Goal: Information Seeking & Learning: Understand process/instructions

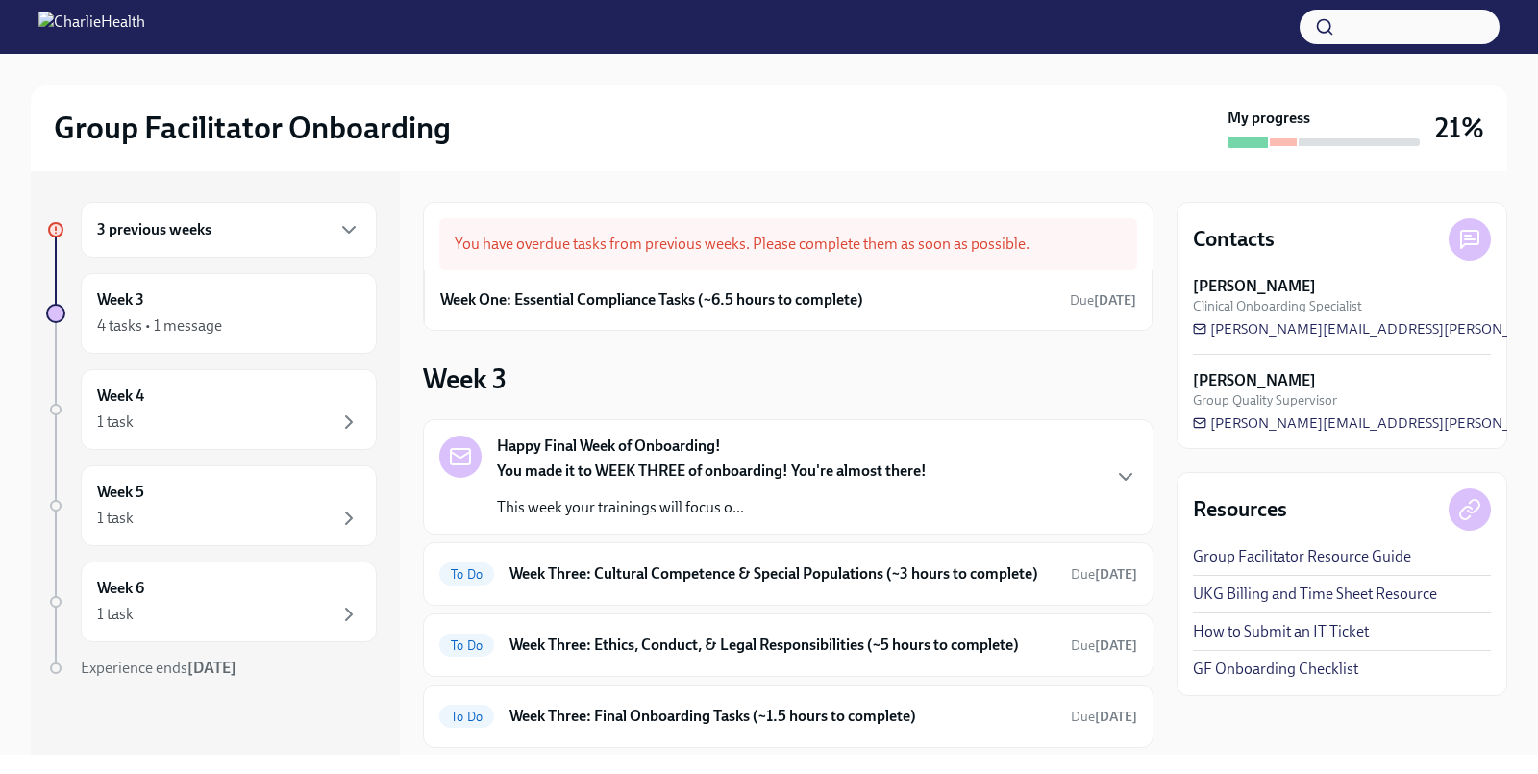
click at [257, 245] on div "3 previous weeks" at bounding box center [229, 230] width 296 height 56
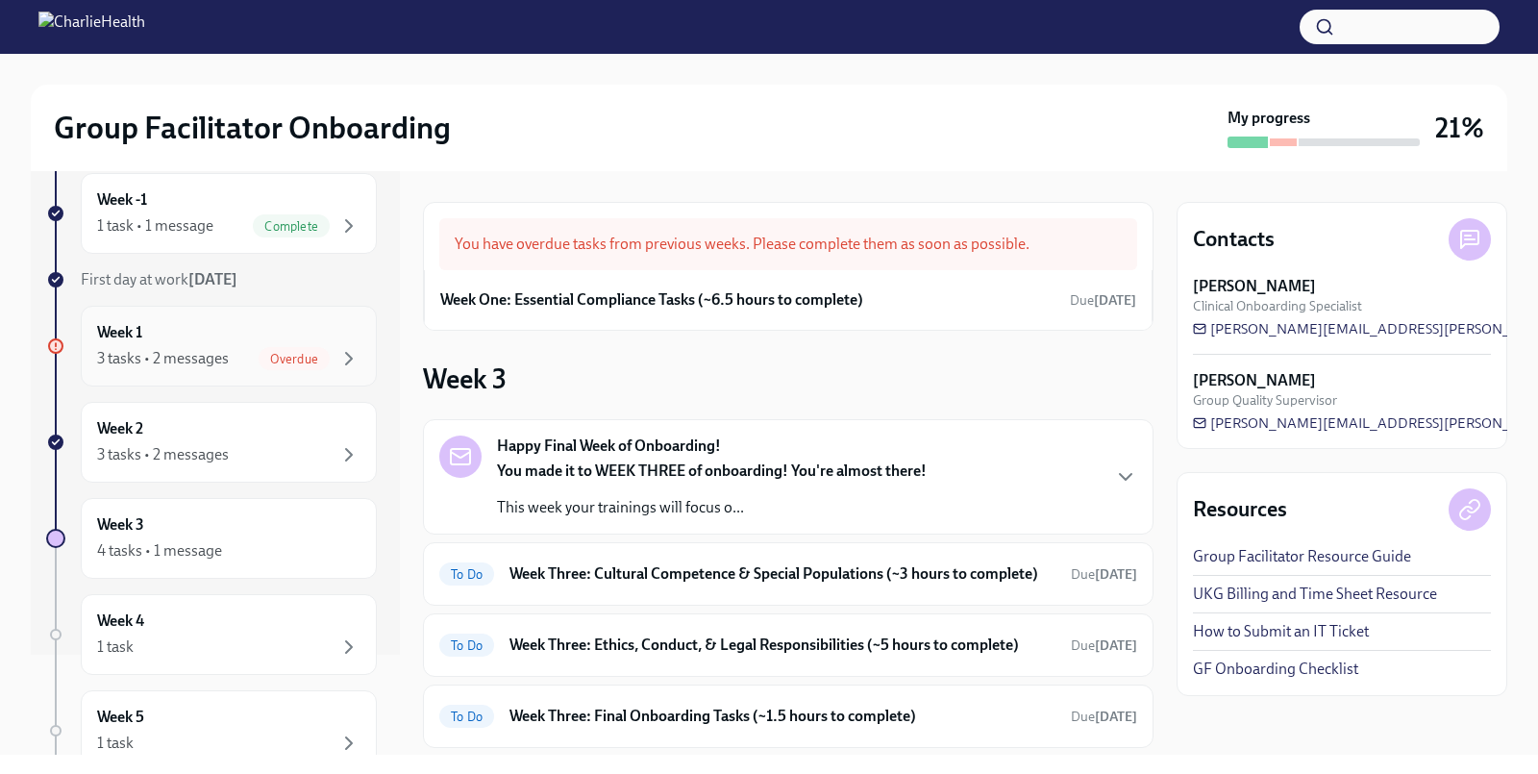
scroll to position [107, 0]
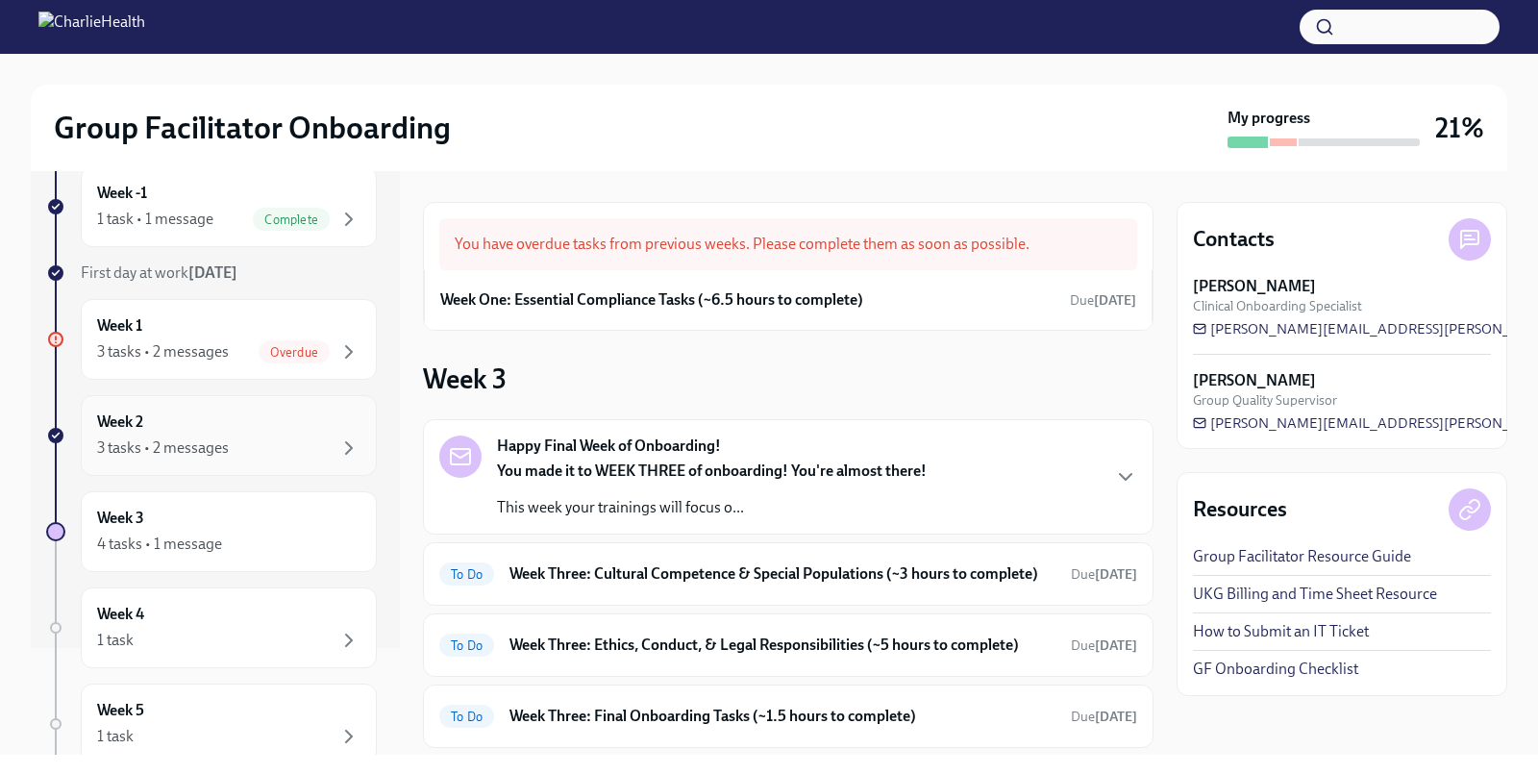
click at [200, 437] on div "3 tasks • 2 messages" at bounding box center [163, 447] width 132 height 21
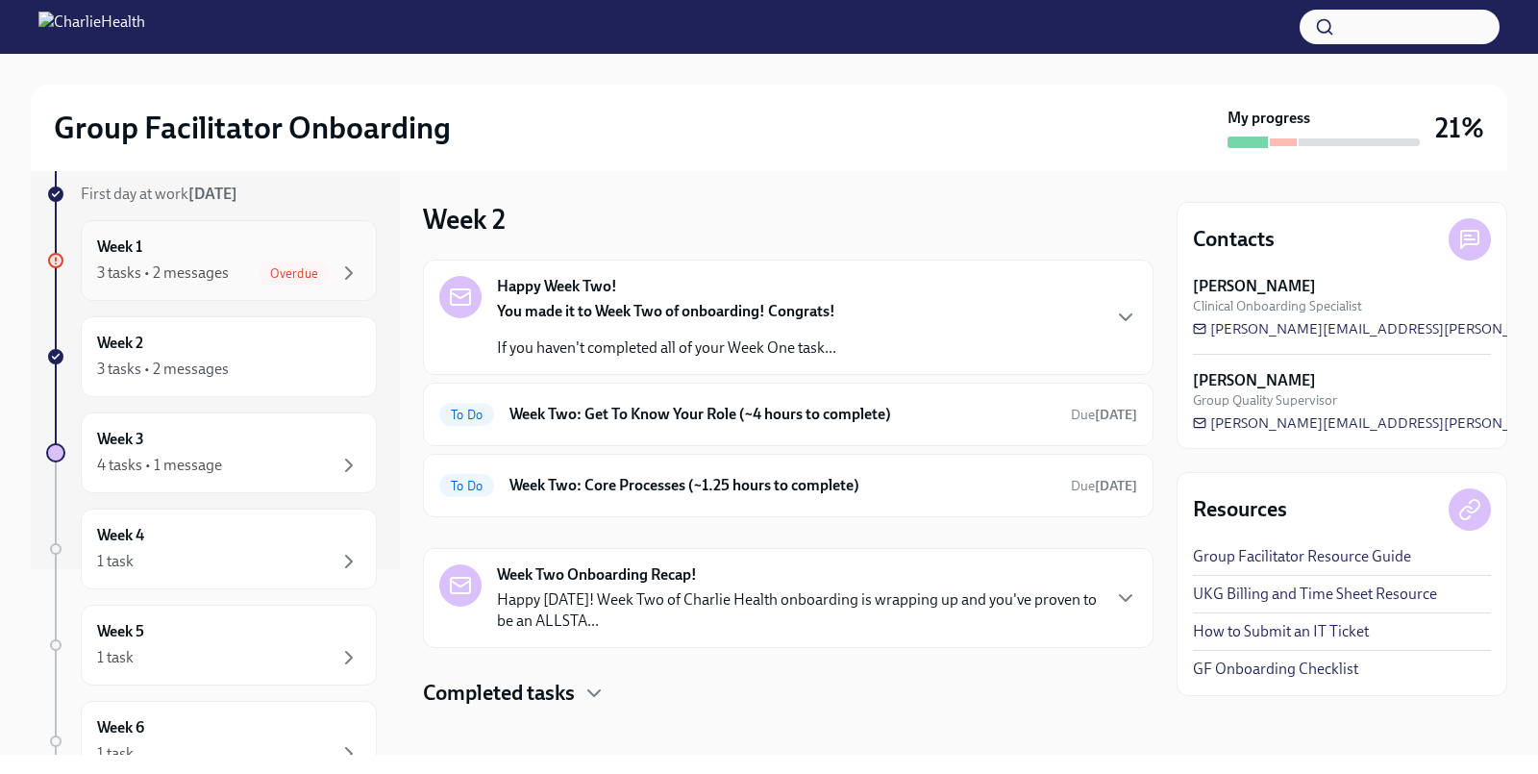
scroll to position [192, 0]
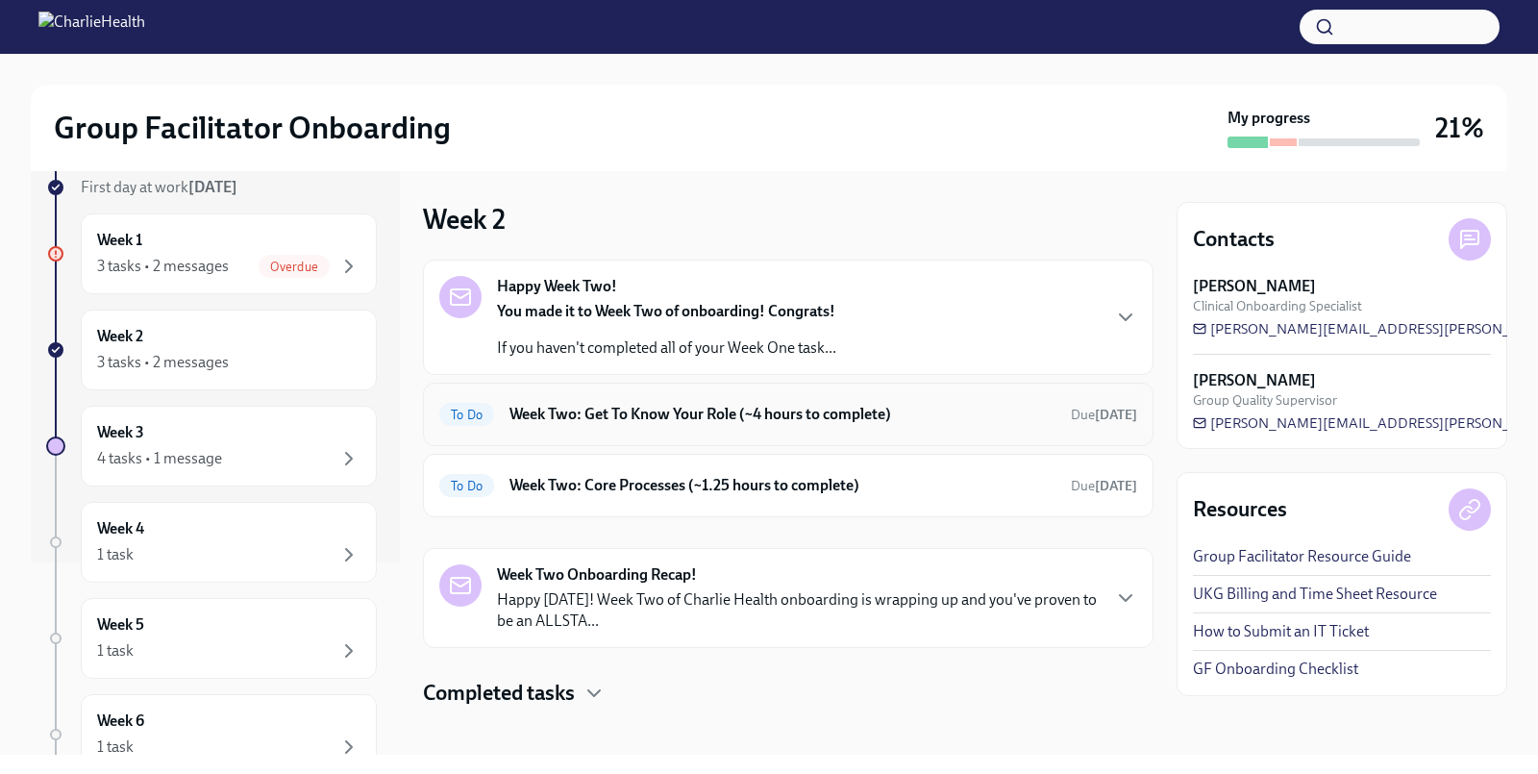
click at [679, 412] on h6 "Week Two: Get To Know Your Role (~4 hours to complete)" at bounding box center [782, 414] width 546 height 21
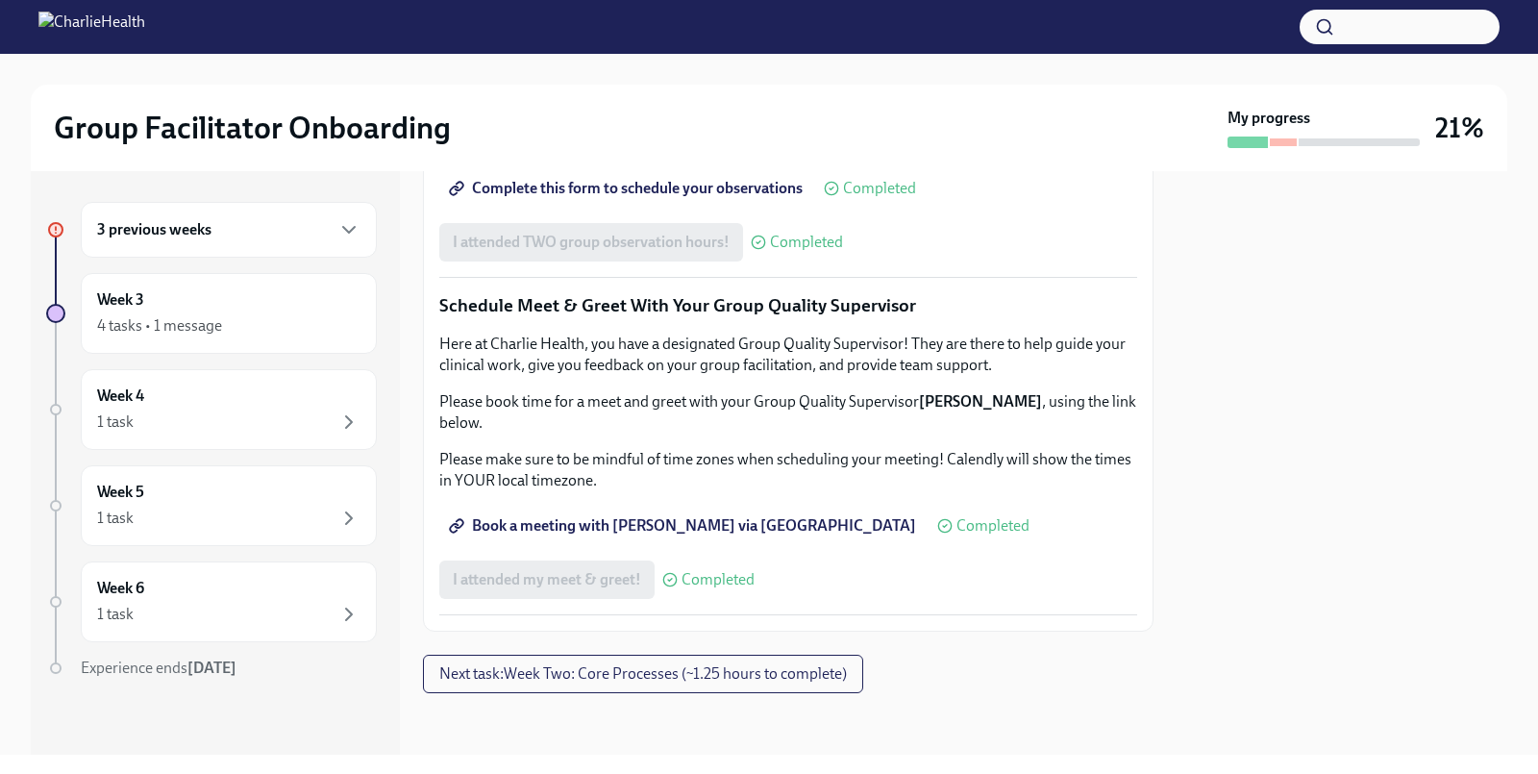
scroll to position [1834, 0]
click at [611, 679] on span "Next task : Week Two: Core Processes (~1.25 hours to complete)" at bounding box center [643, 673] width 408 height 19
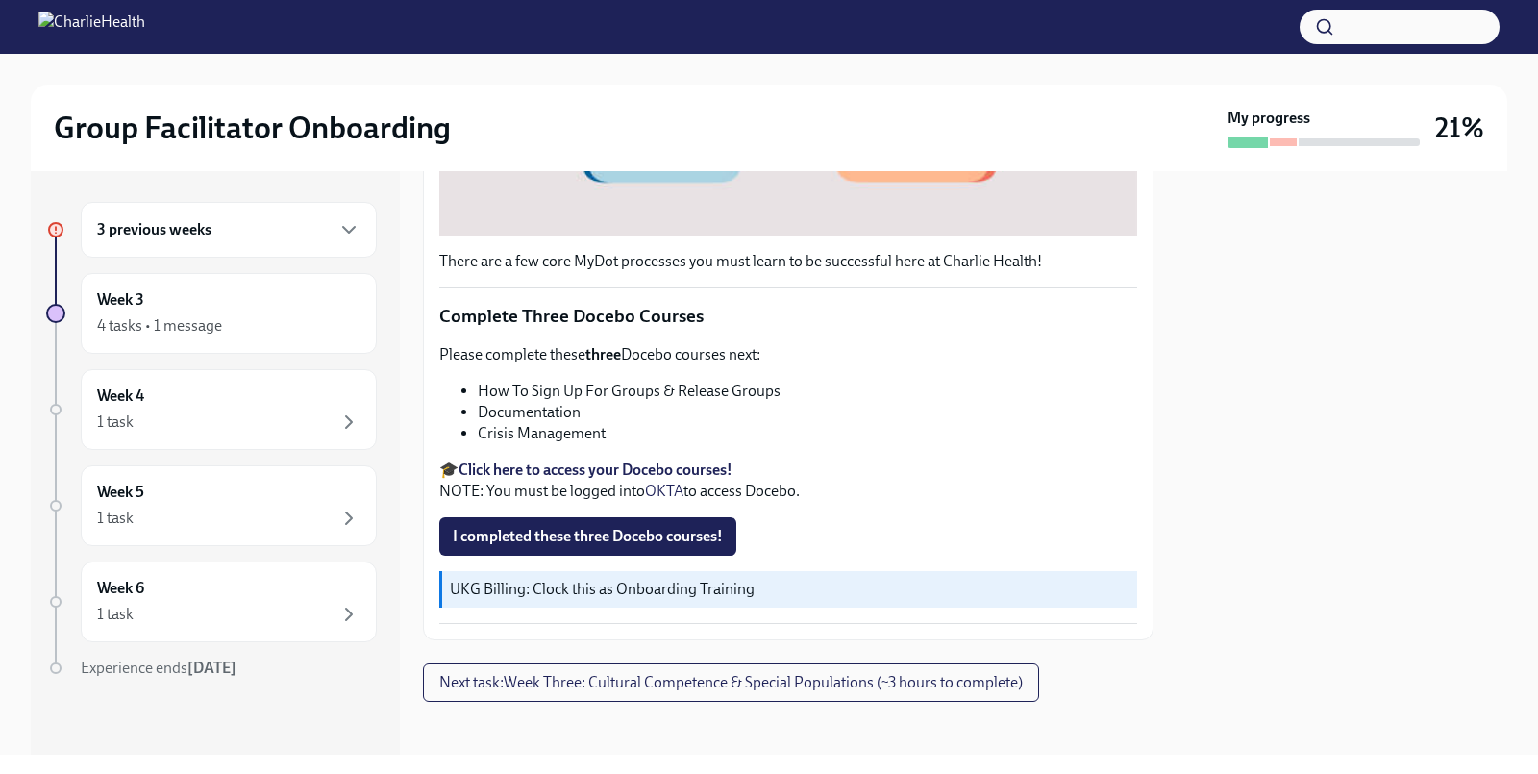
scroll to position [664, 0]
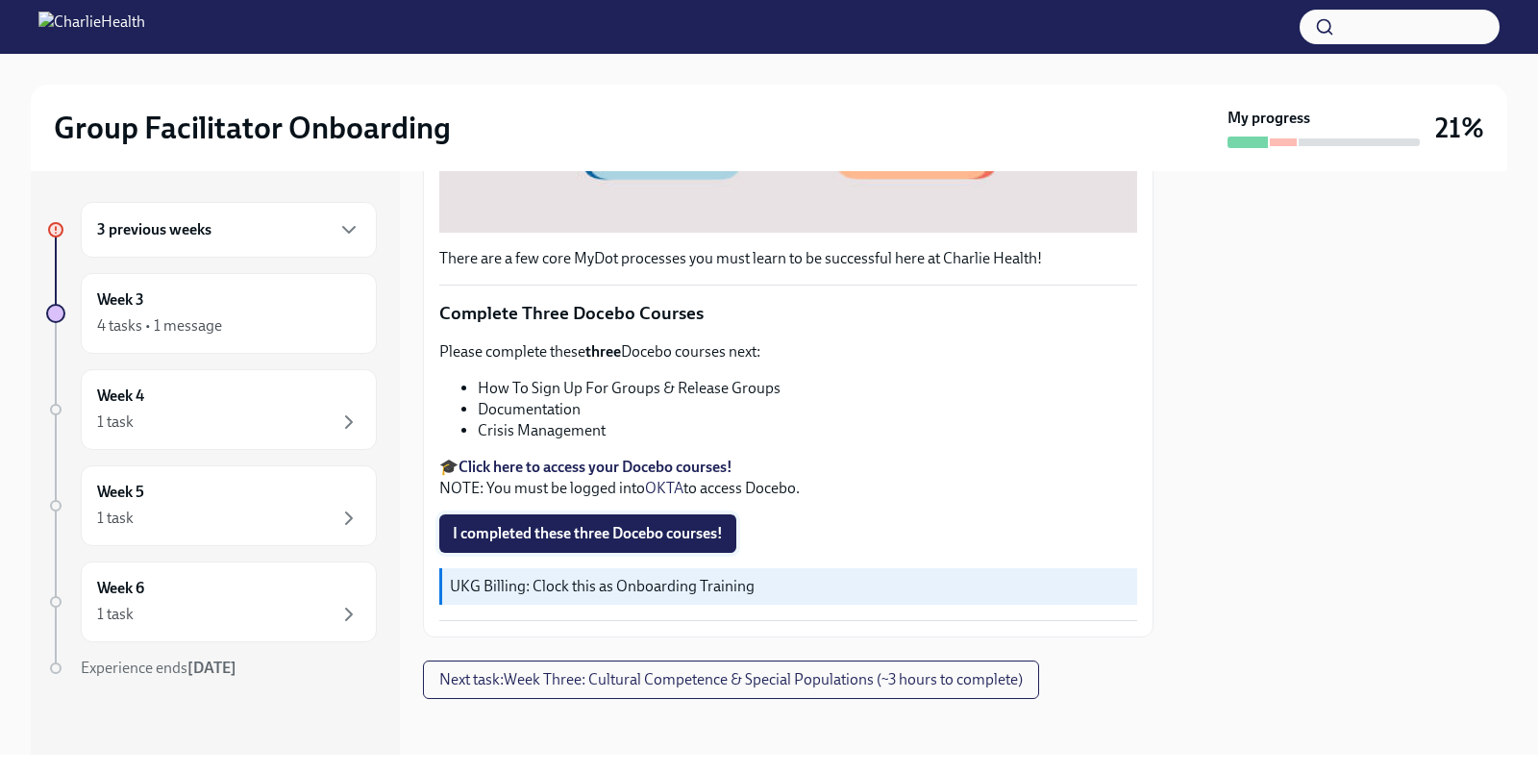
click at [616, 540] on span "I completed these three Docebo courses!" at bounding box center [588, 533] width 270 height 19
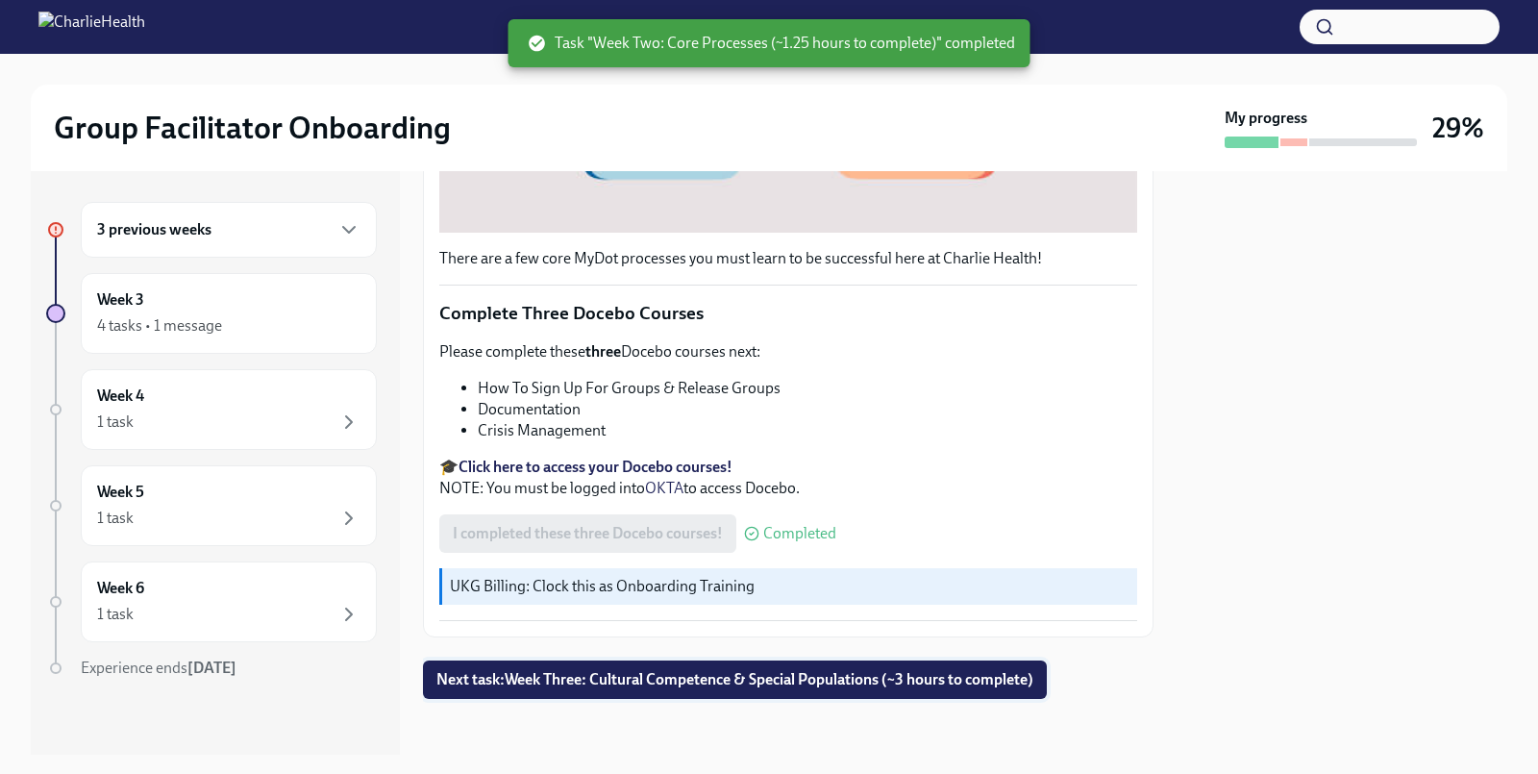
click at [562, 689] on button "Next task : Week Three: Cultural Competence & Special Populations (~3 hours to …" at bounding box center [735, 679] width 624 height 38
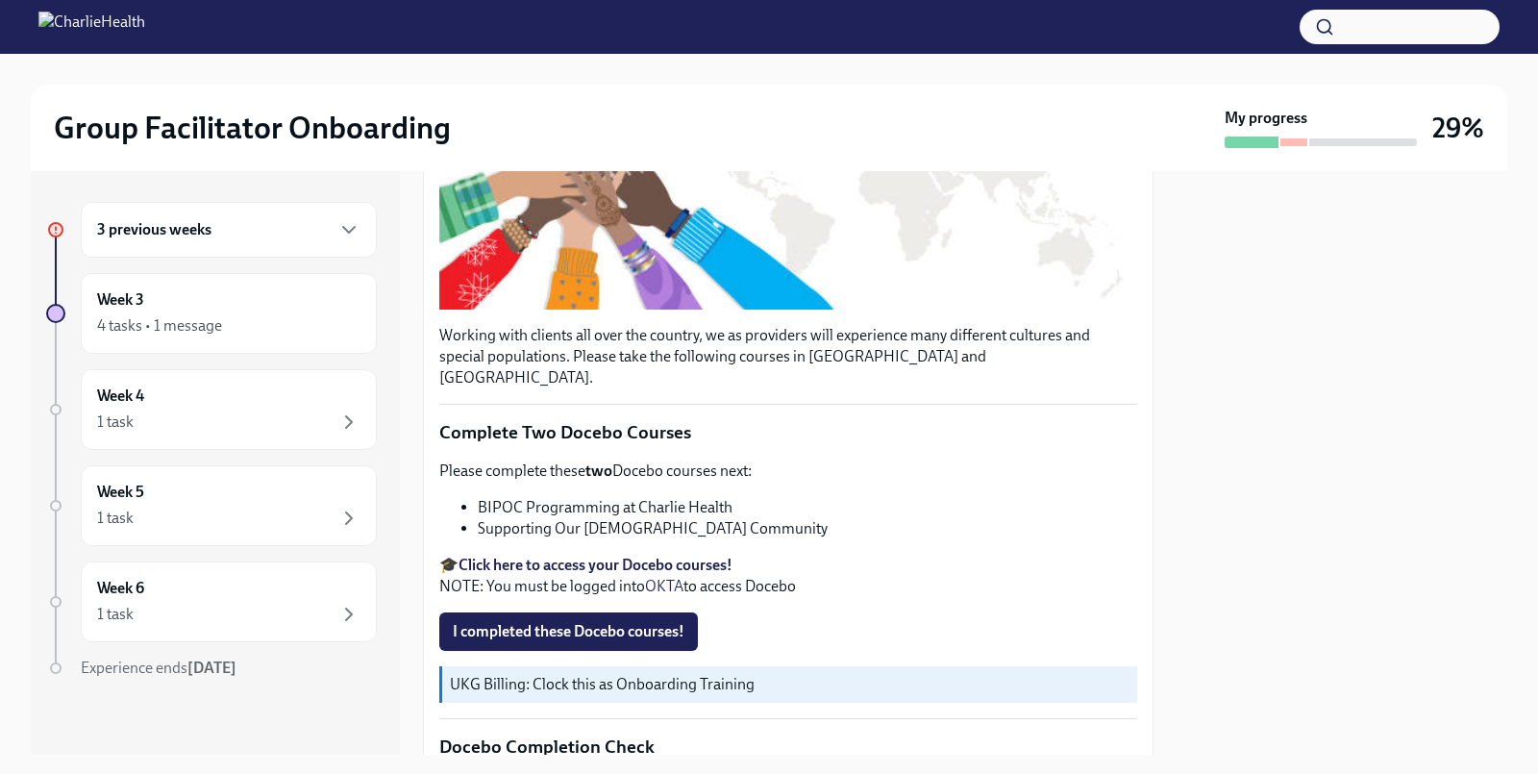
scroll to position [439, 0]
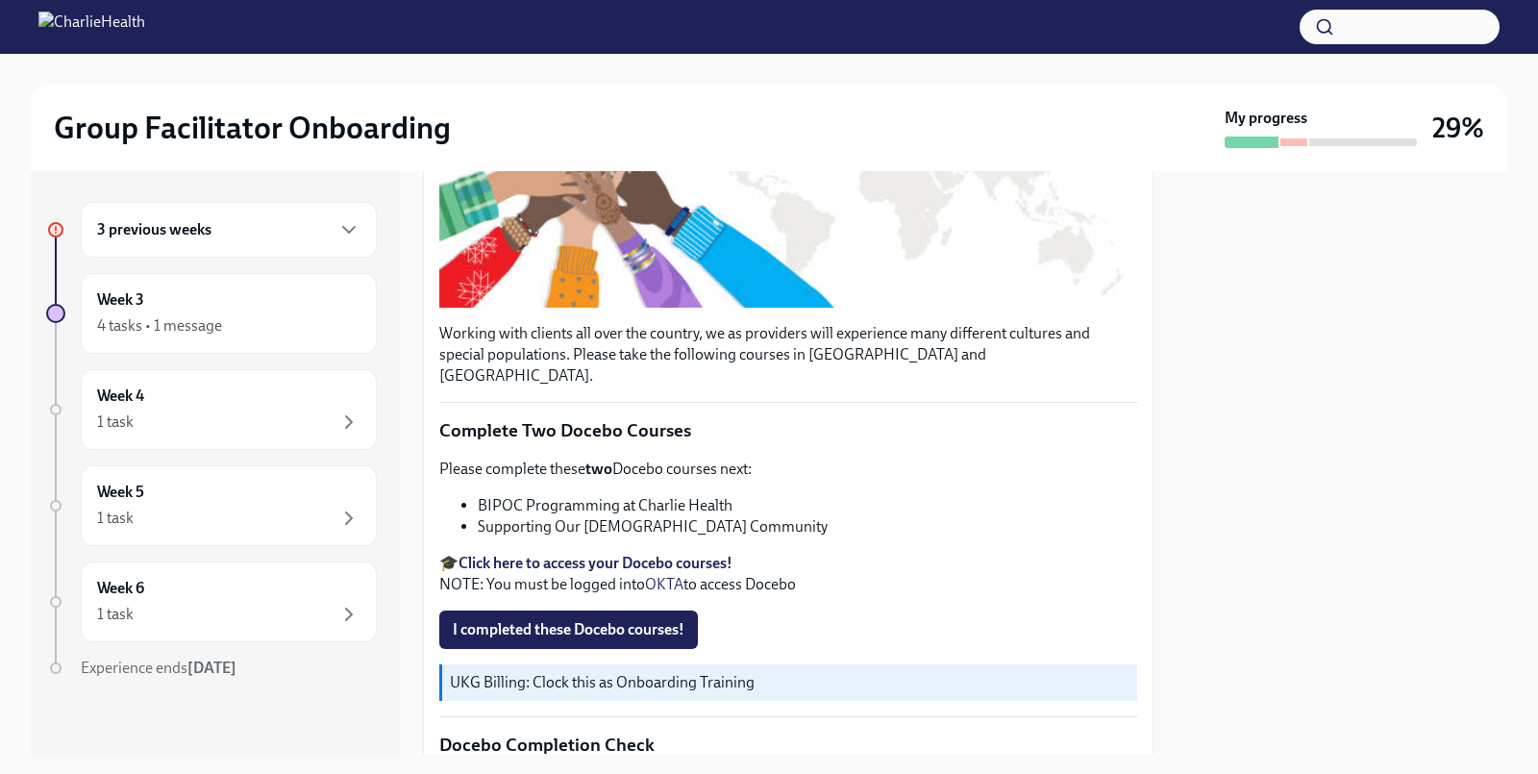
click at [582, 620] on span "I completed these Docebo courses!" at bounding box center [569, 629] width 232 height 19
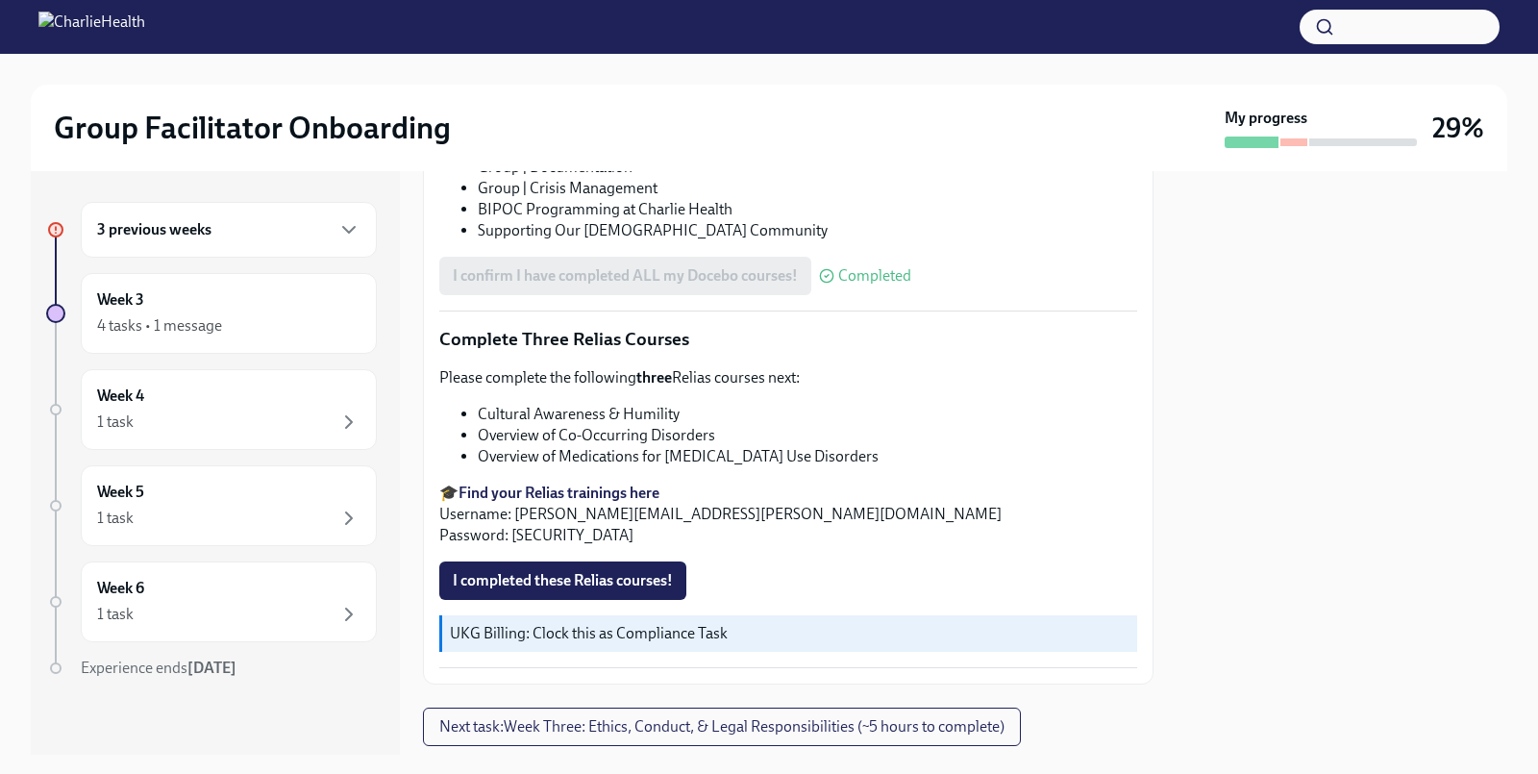
scroll to position [1398, 0]
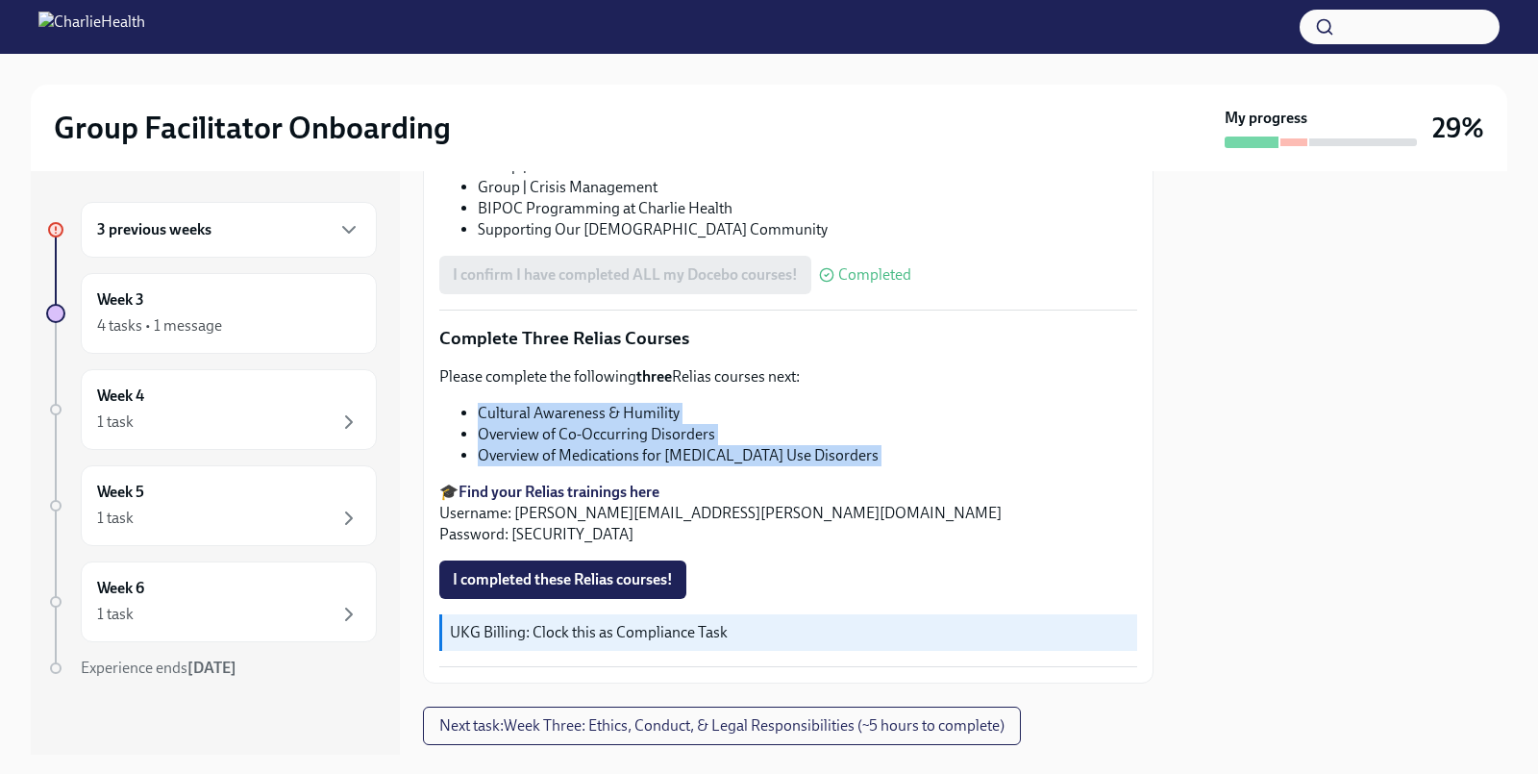
drag, startPoint x: 463, startPoint y: 389, endPoint x: 770, endPoint y: 452, distance: 312.9
click at [770, 452] on div "Please complete the following three Relias courses next: Cultural Awareness & H…" at bounding box center [788, 455] width 698 height 179
copy div "Cultural Awareness & Humility Overview of Co-Occurring Disorders Overview of Me…"
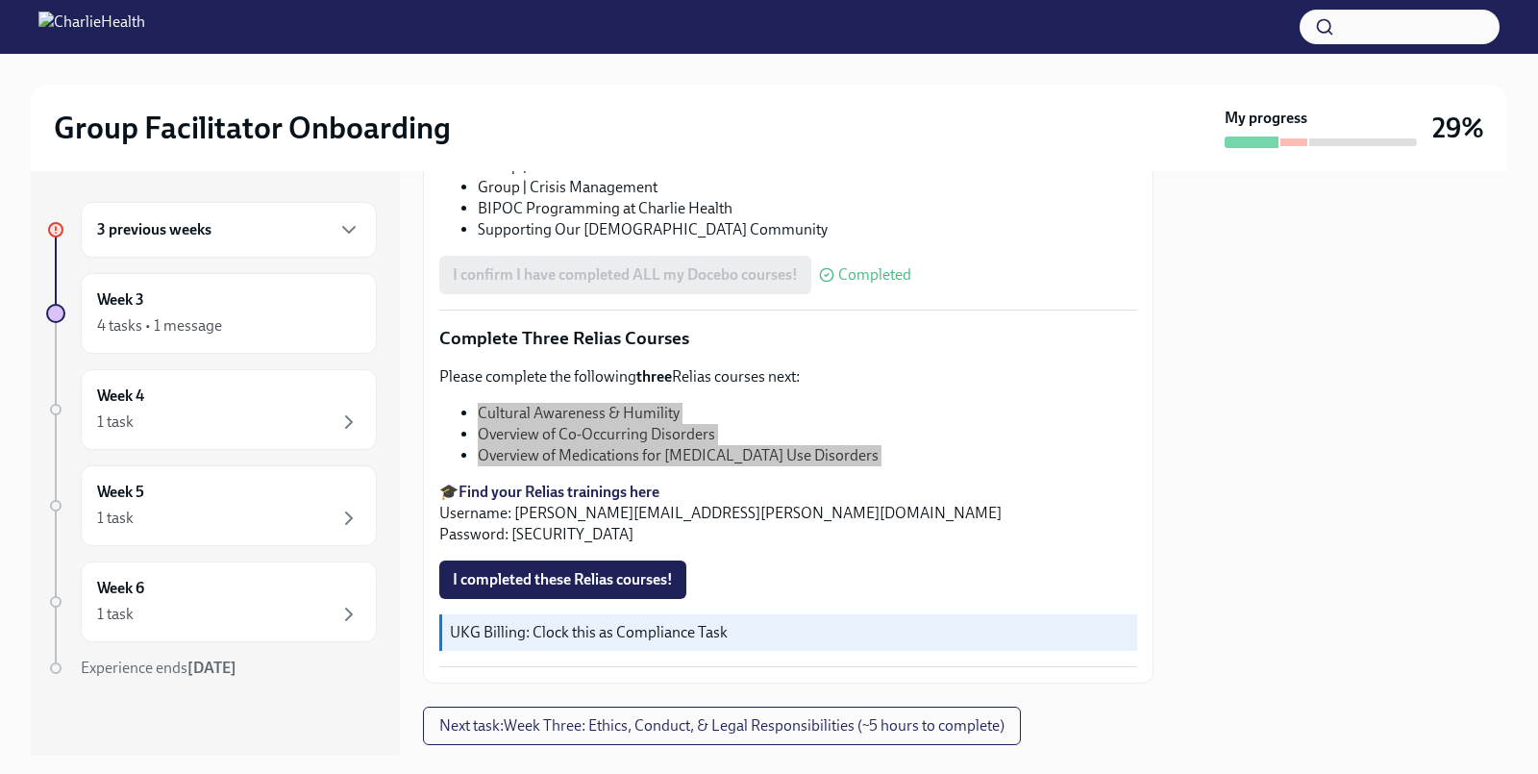
scroll to position [1424, 0]
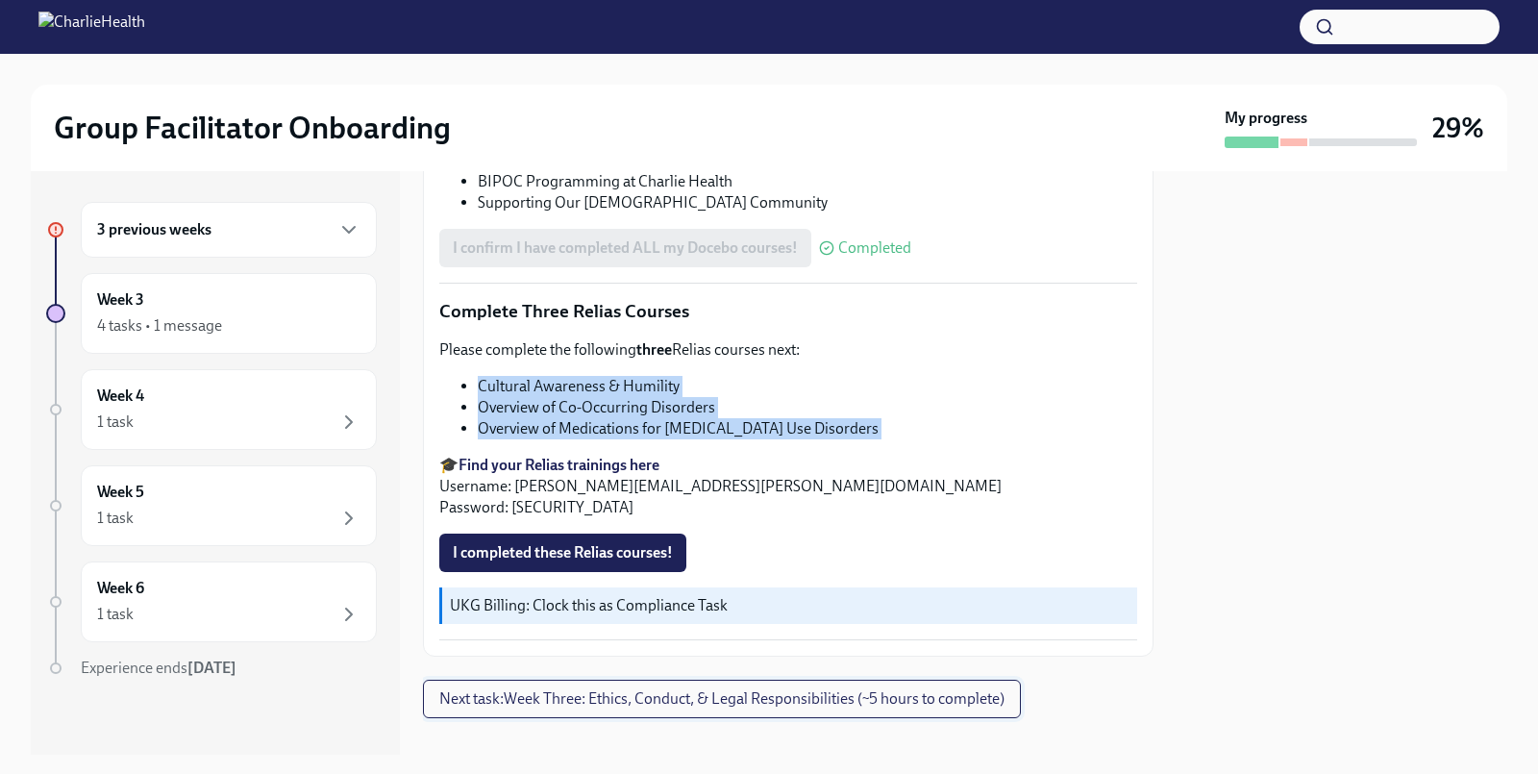
click at [769, 689] on span "Next task : Week Three: Ethics, Conduct, & Legal Responsibilities (~5 hours to …" at bounding box center [721, 698] width 565 height 19
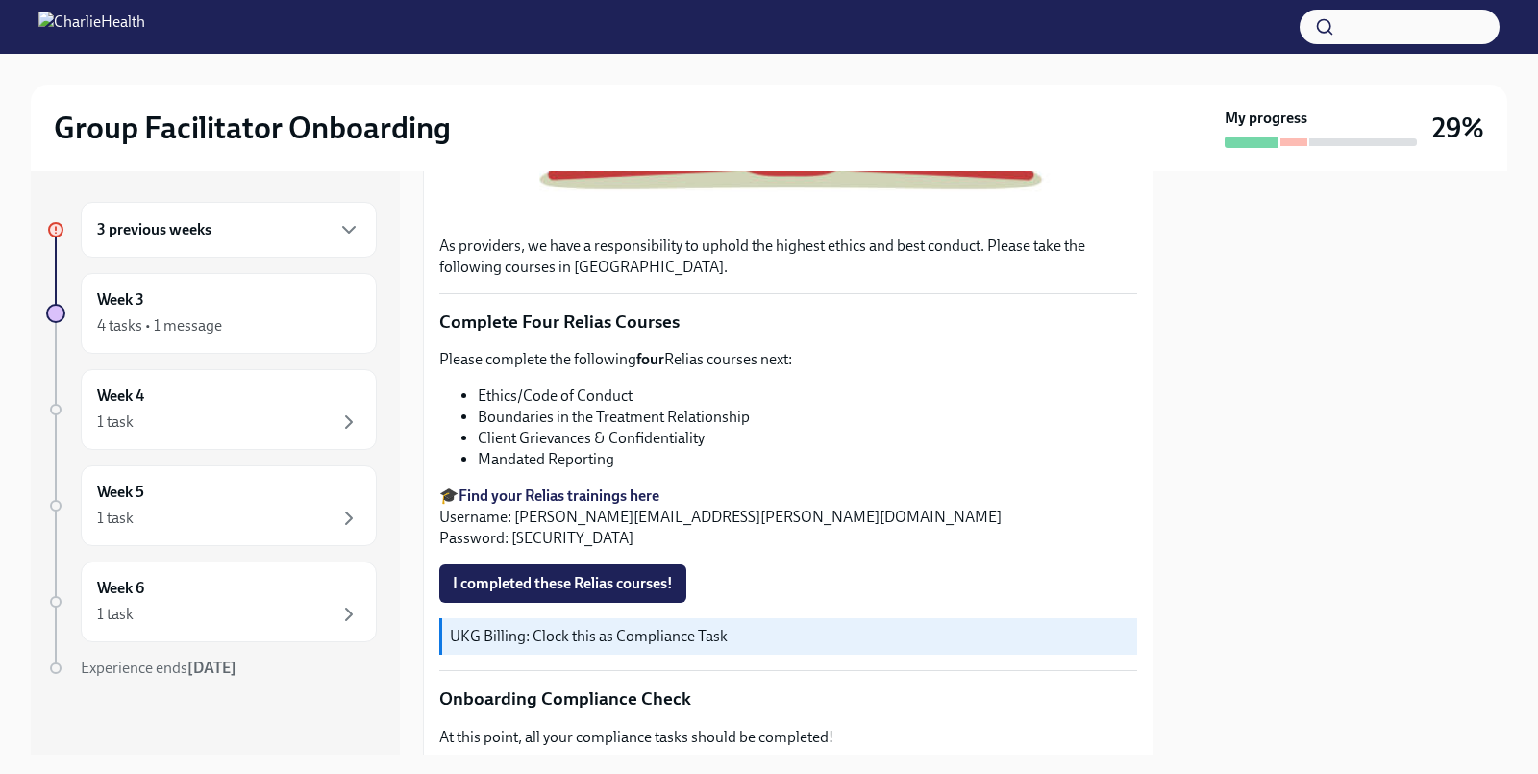
scroll to position [743, 0]
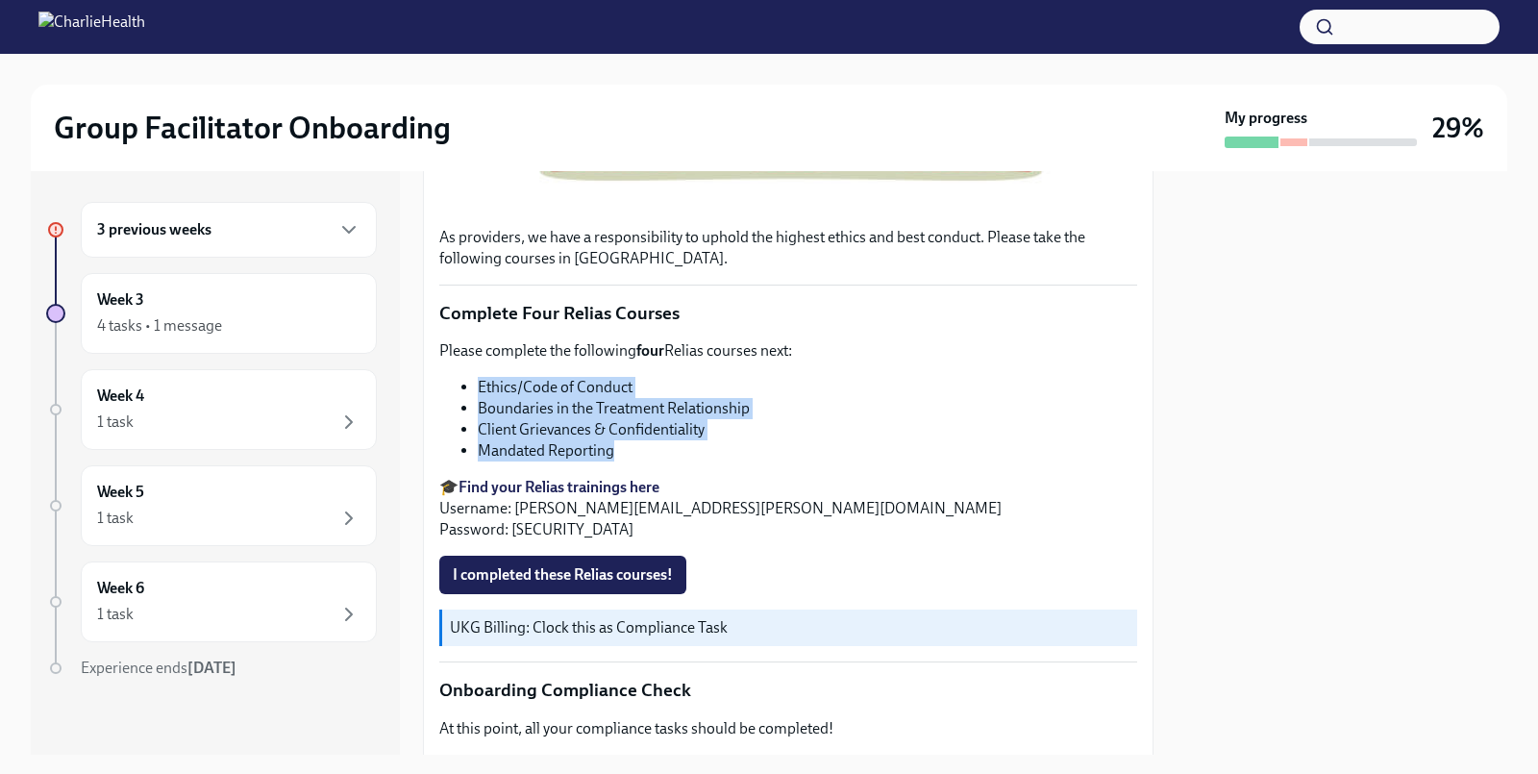
drag, startPoint x: 480, startPoint y: 384, endPoint x: 696, endPoint y: 452, distance: 226.8
click at [696, 452] on ul "Ethics/Code of Conduct Boundaries in the Treatment Relationship Client Grievanc…" at bounding box center [788, 419] width 698 height 85
copy ul "Ethics/Code of Conduct Boundaries in the Treatment Relationship Client Grievanc…"
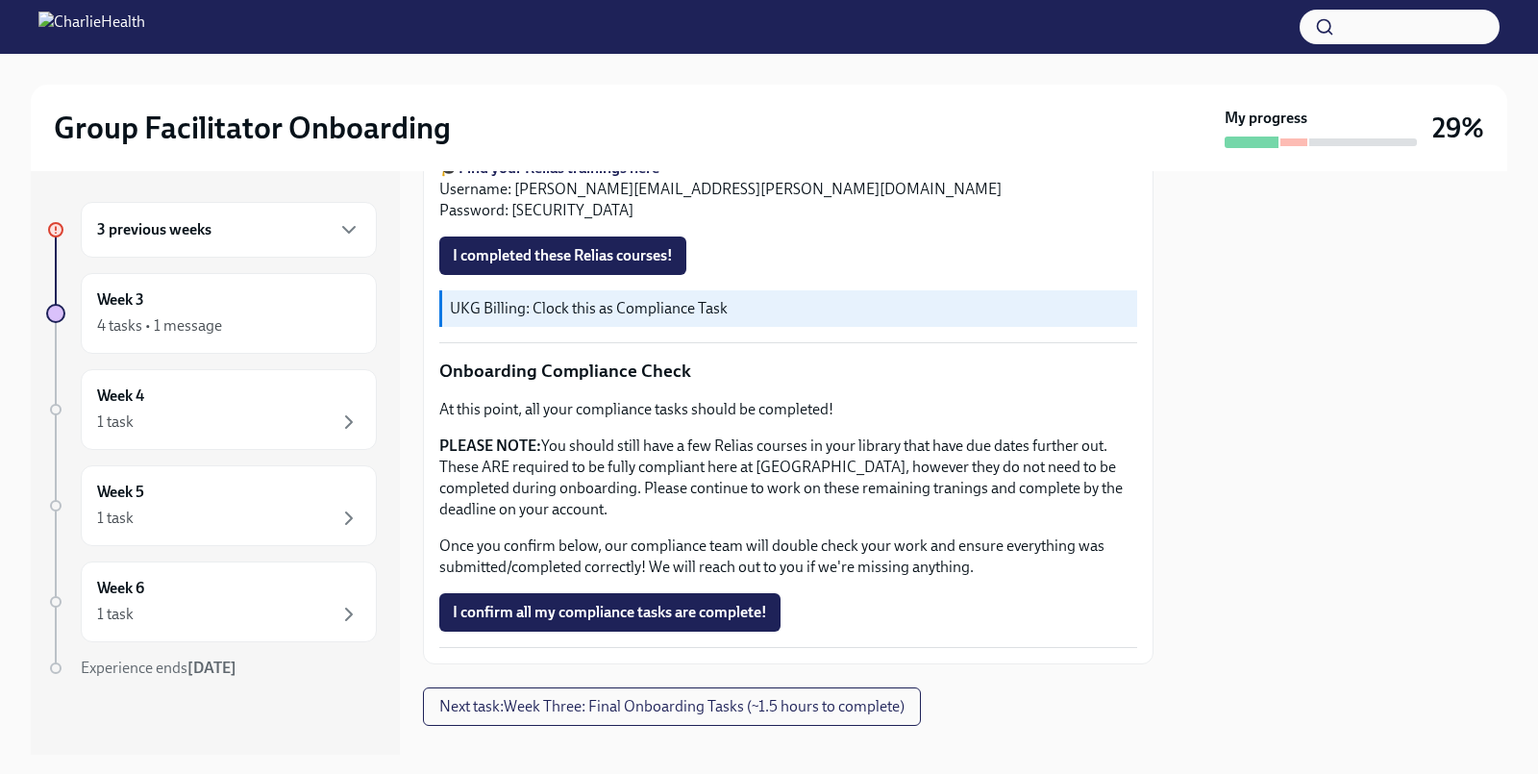
scroll to position [1092, 0]
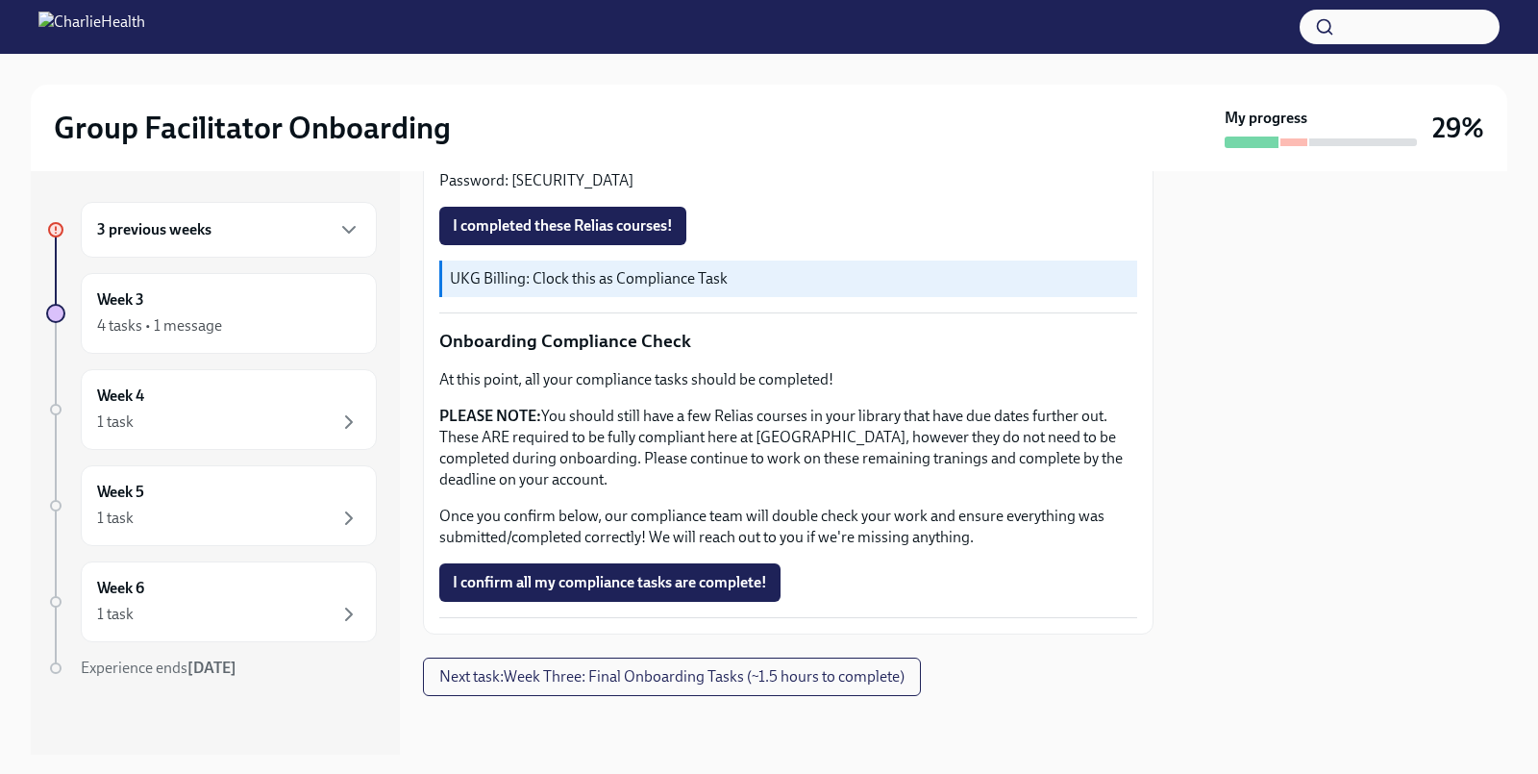
click at [439, 340] on p "Onboarding Compliance Check" at bounding box center [788, 341] width 698 height 25
drag, startPoint x: 443, startPoint y: 338, endPoint x: 753, endPoint y: 351, distance: 309.8
click at [753, 351] on p "Onboarding Compliance Check" at bounding box center [788, 341] width 698 height 25
copy p "Onboarding Compliance Check"
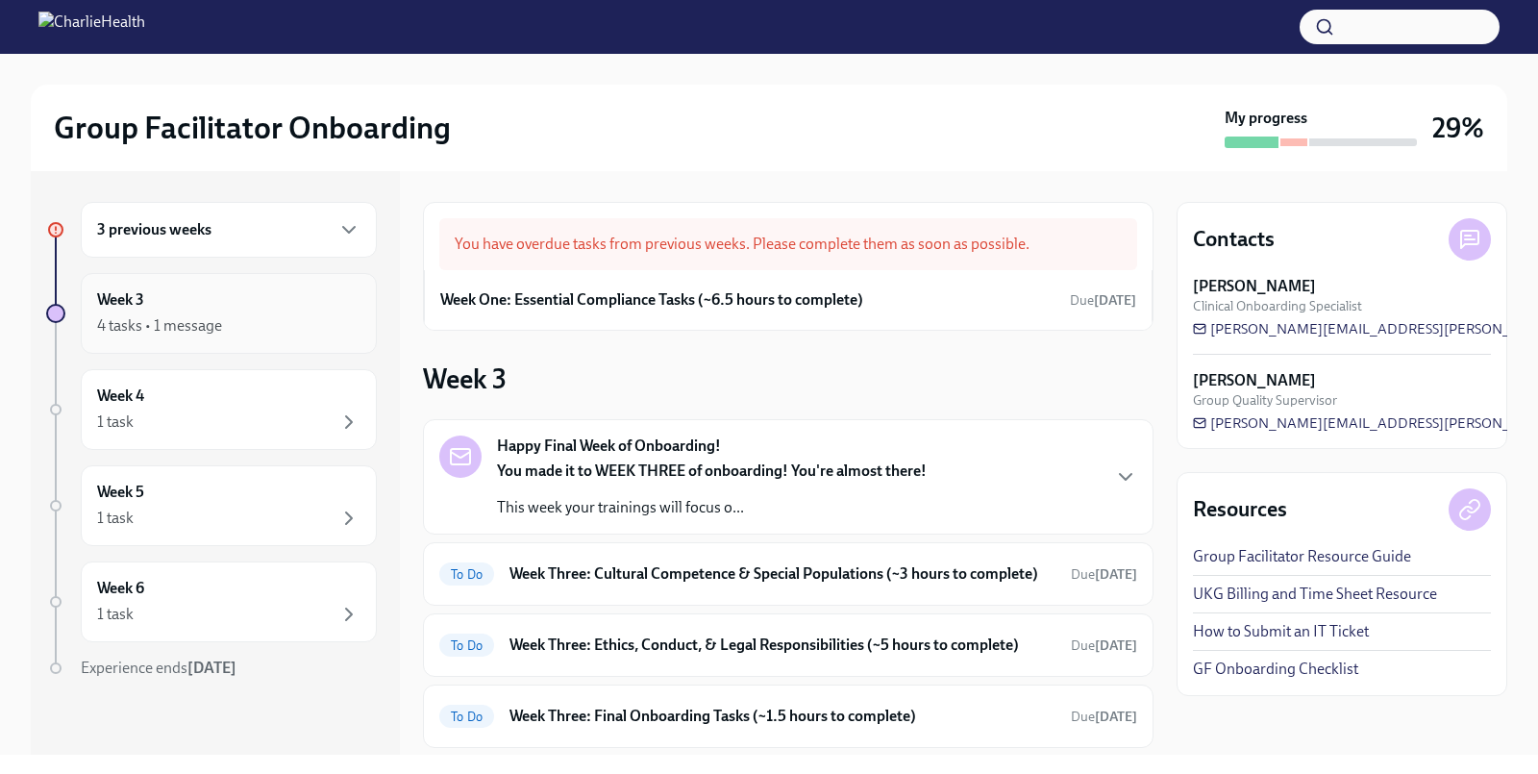
click at [288, 292] on div "Week 3 4 tasks • 1 message" at bounding box center [228, 313] width 263 height 48
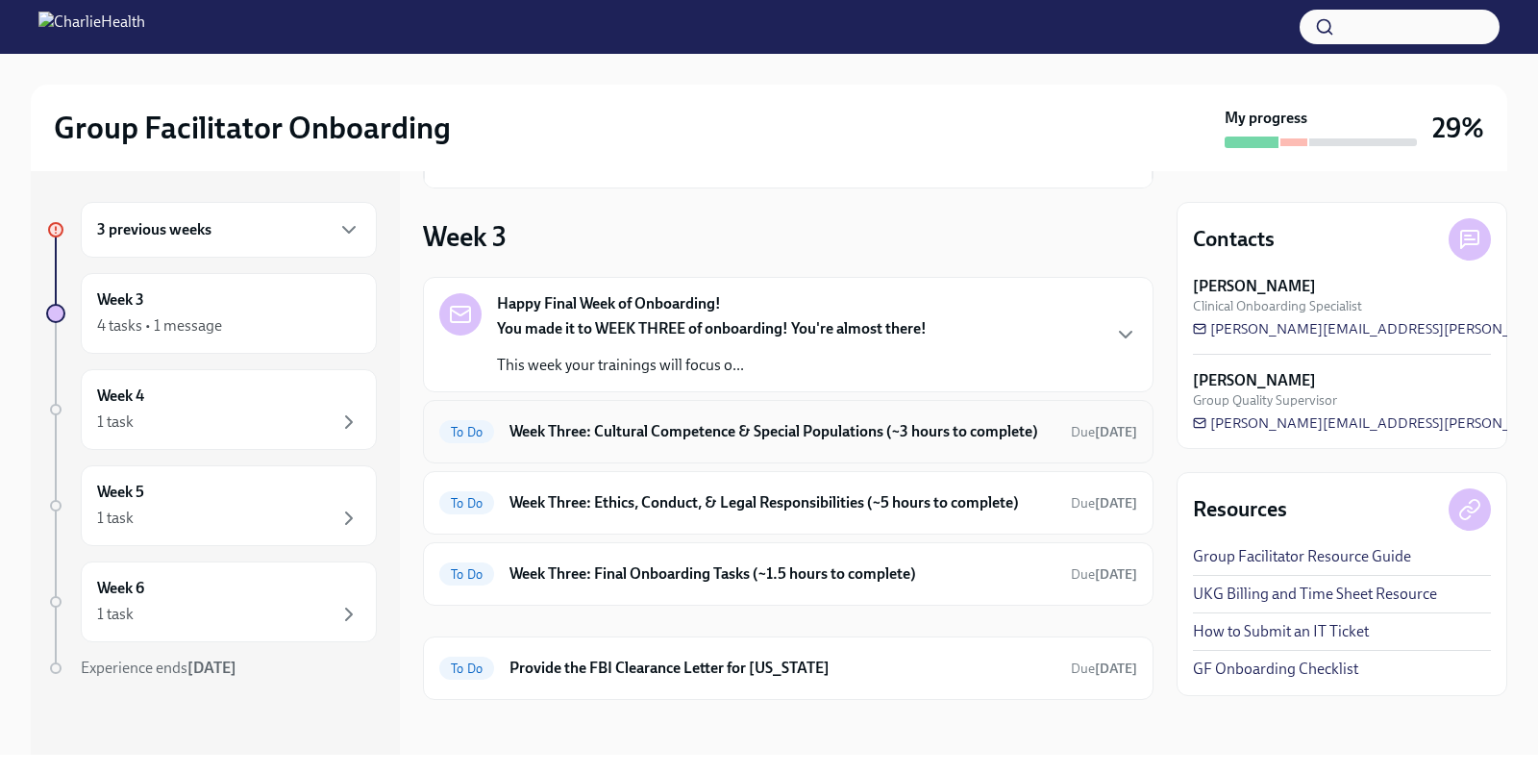
click at [622, 442] on div "To Do Week Three: Cultural Competence & Special Populations (~3 hours to comple…" at bounding box center [788, 431] width 698 height 31
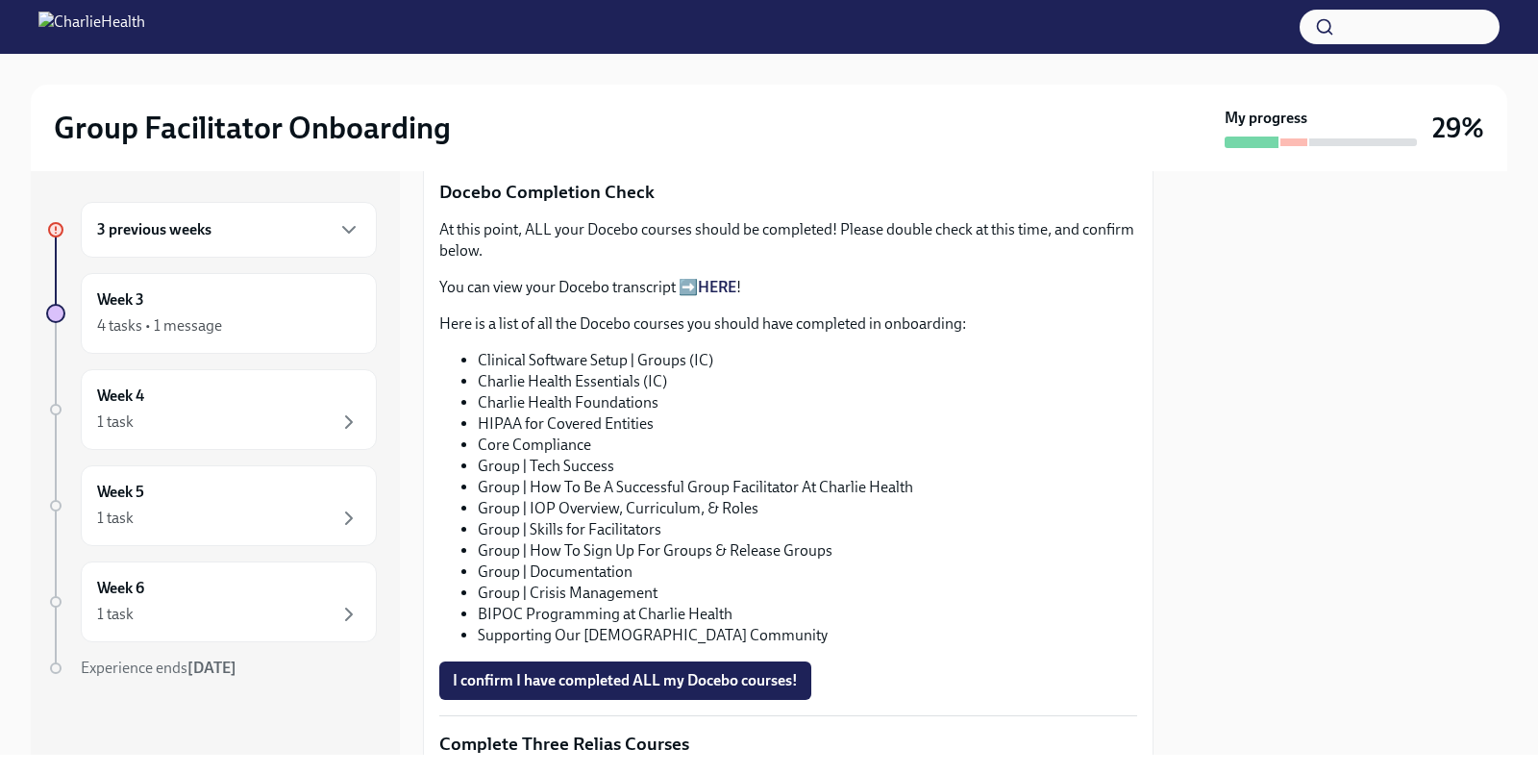
scroll to position [996, 0]
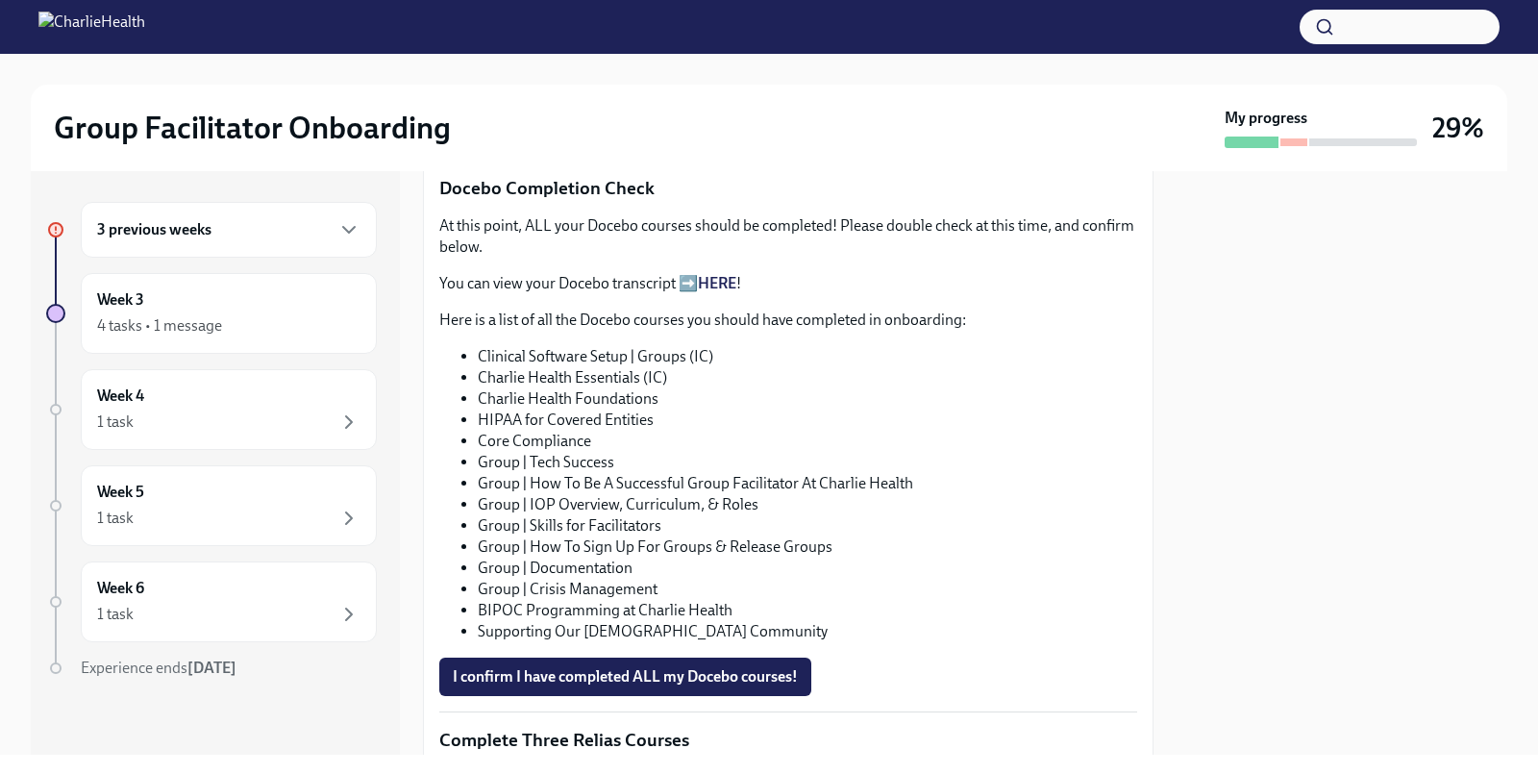
click at [719, 274] on link "HERE" at bounding box center [717, 283] width 38 height 18
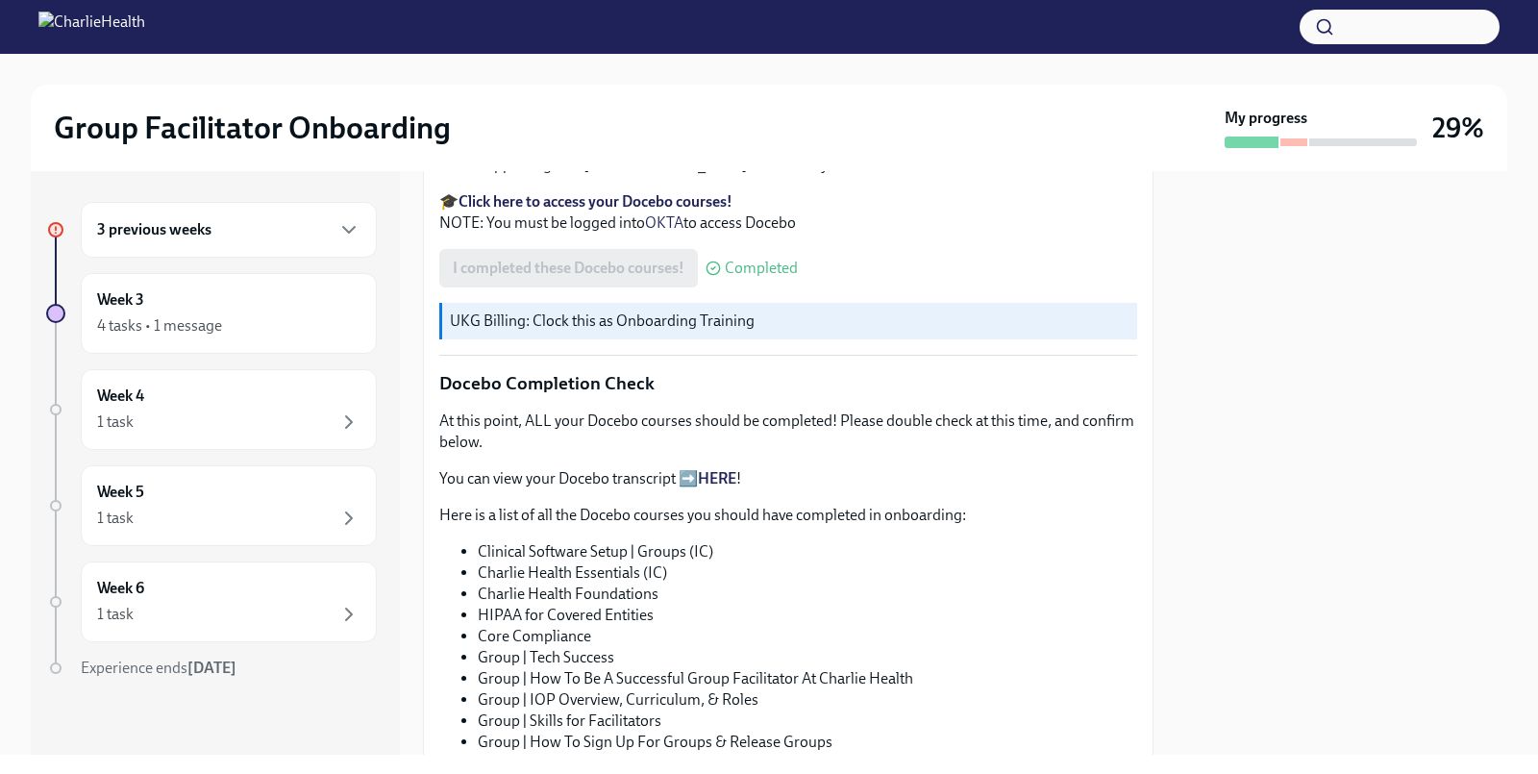
scroll to position [779, 0]
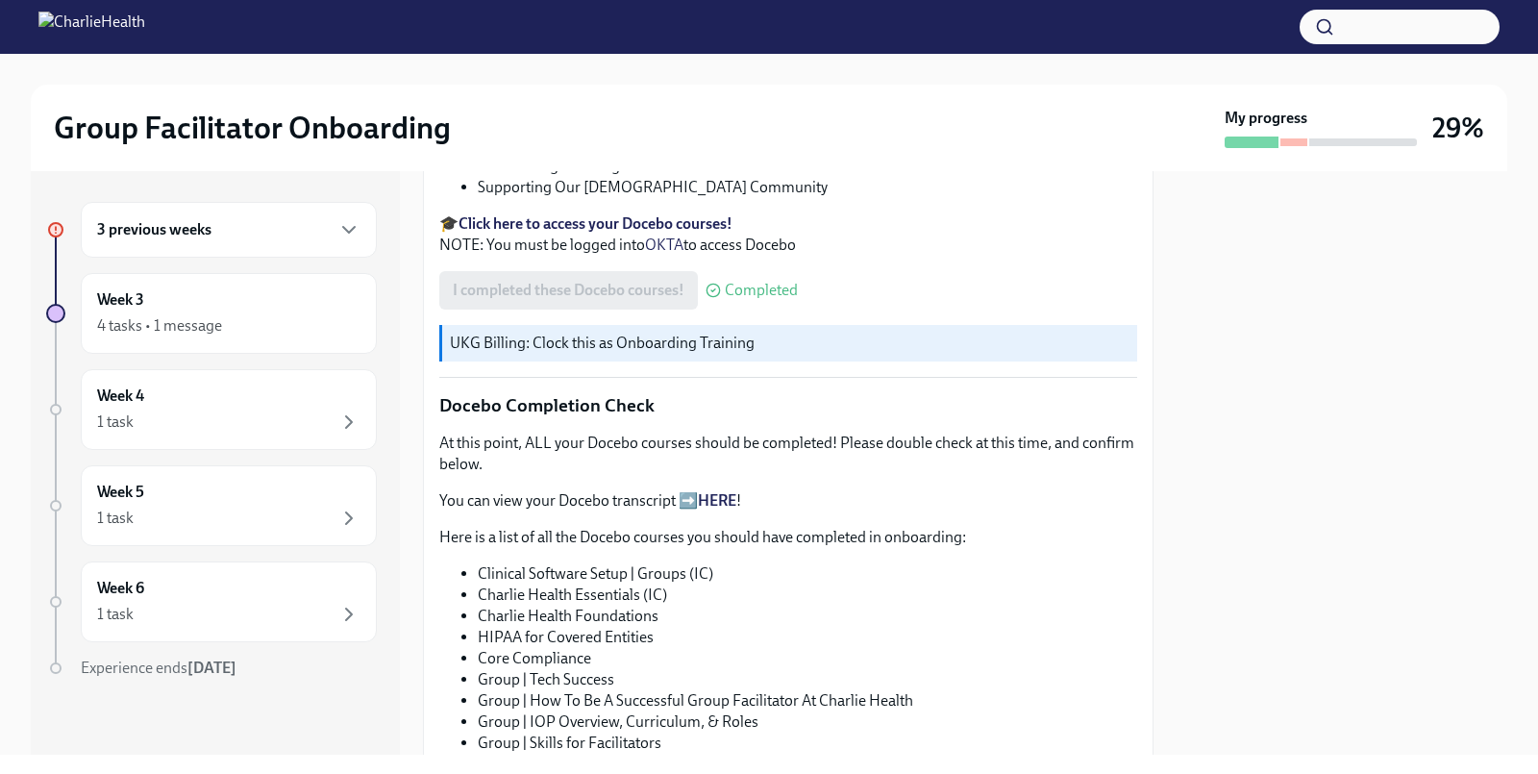
click at [562, 214] on strong "Click here to access your Docebo courses!" at bounding box center [595, 223] width 274 height 18
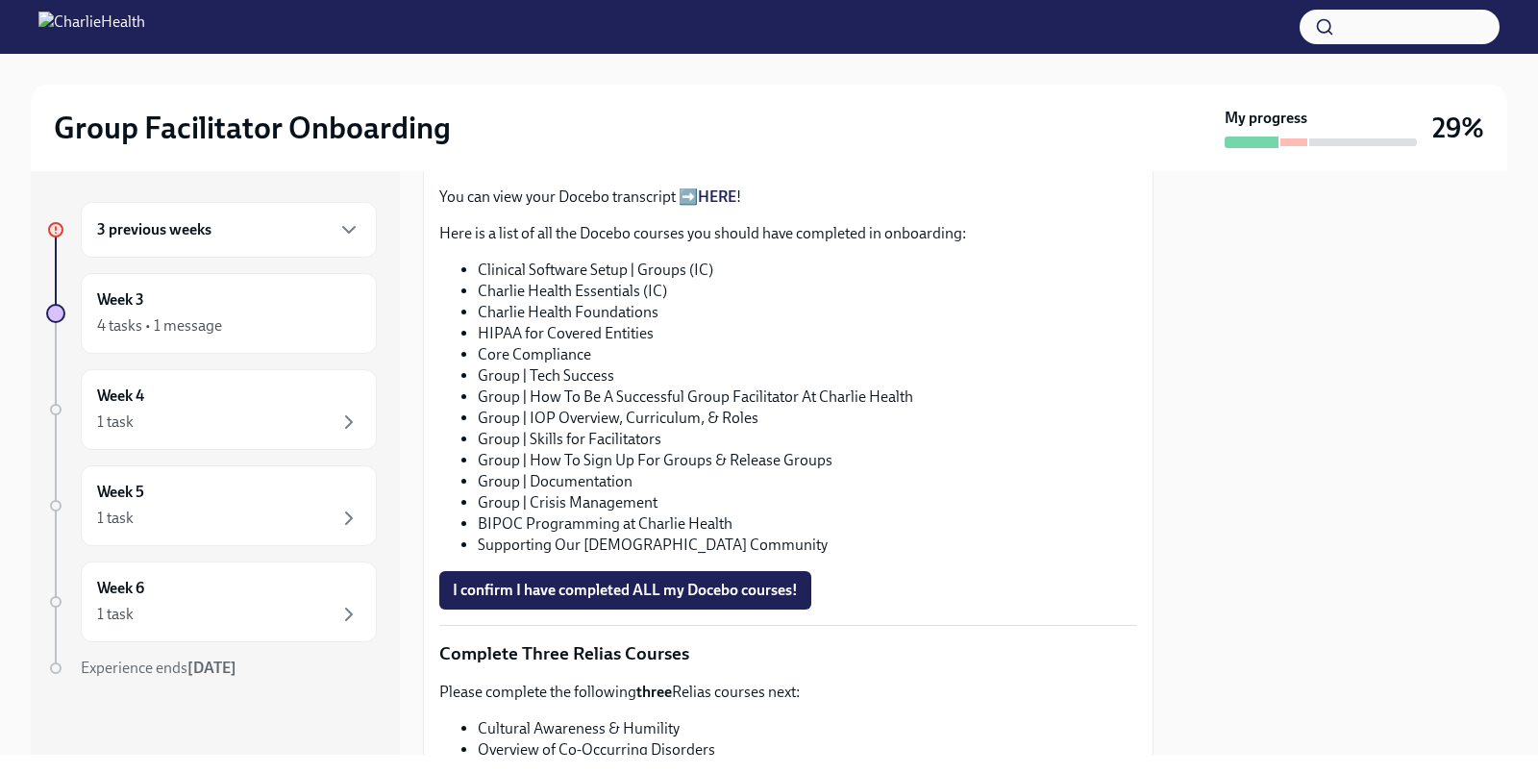
scroll to position [1084, 0]
click at [565, 579] on span "I confirm I have completed ALL my Docebo courses!" at bounding box center [625, 588] width 345 height 19
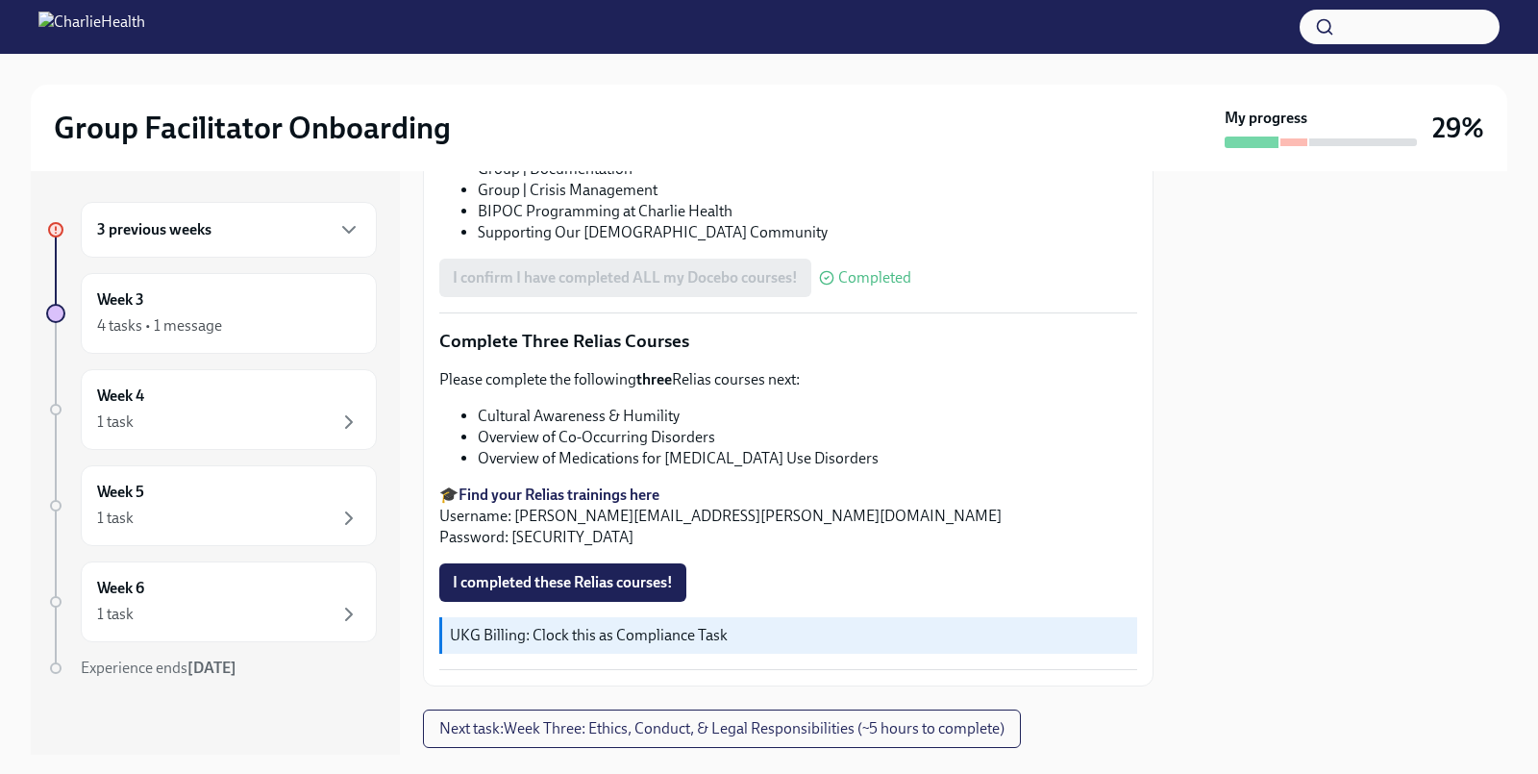
scroll to position [1424, 0]
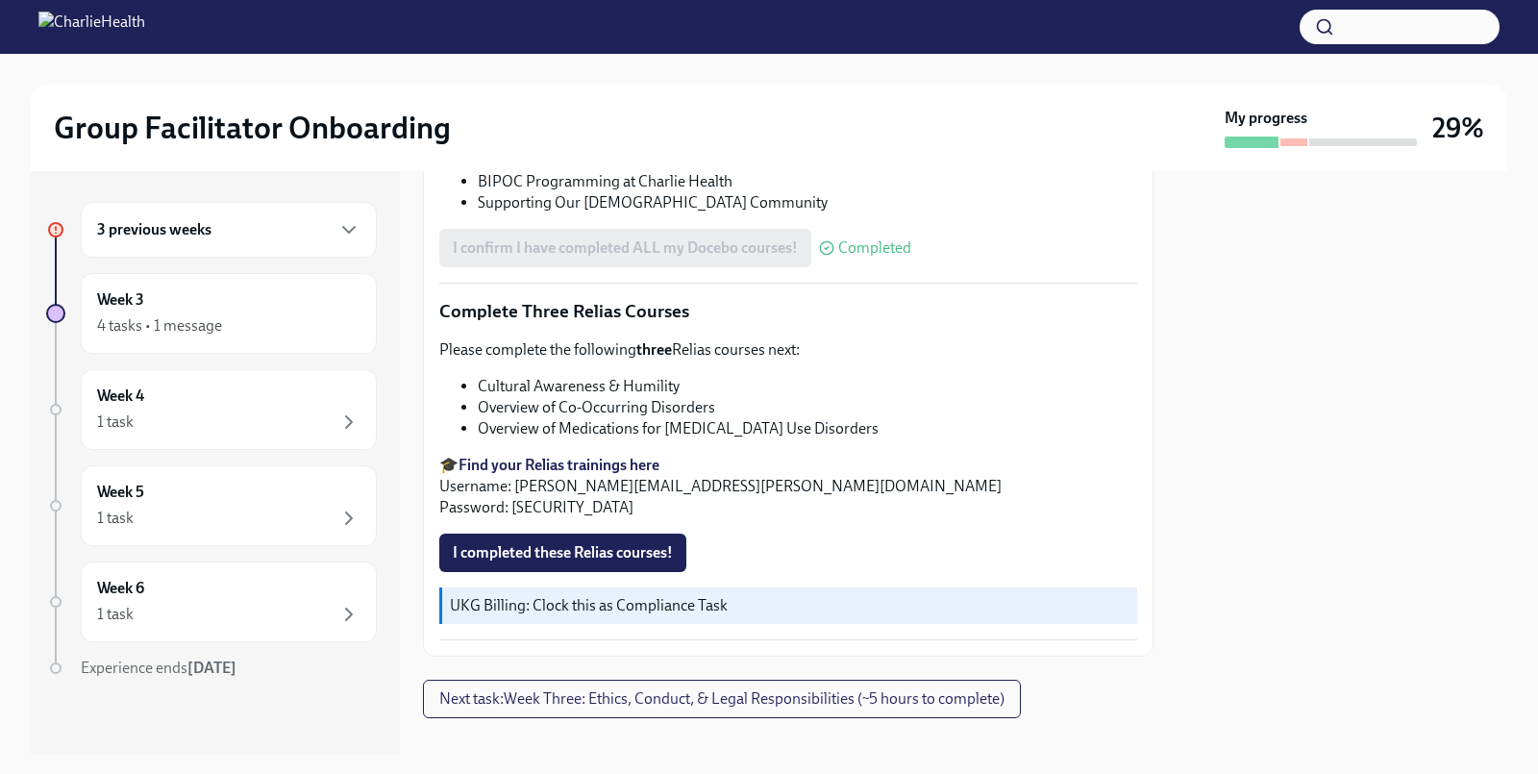
click at [595, 456] on strong "Find your Relias trainings here" at bounding box center [558, 465] width 201 height 18
click at [716, 689] on span "Next task : Week Three: Ethics, Conduct, & Legal Responsibilities (~5 hours to …" at bounding box center [721, 698] width 565 height 19
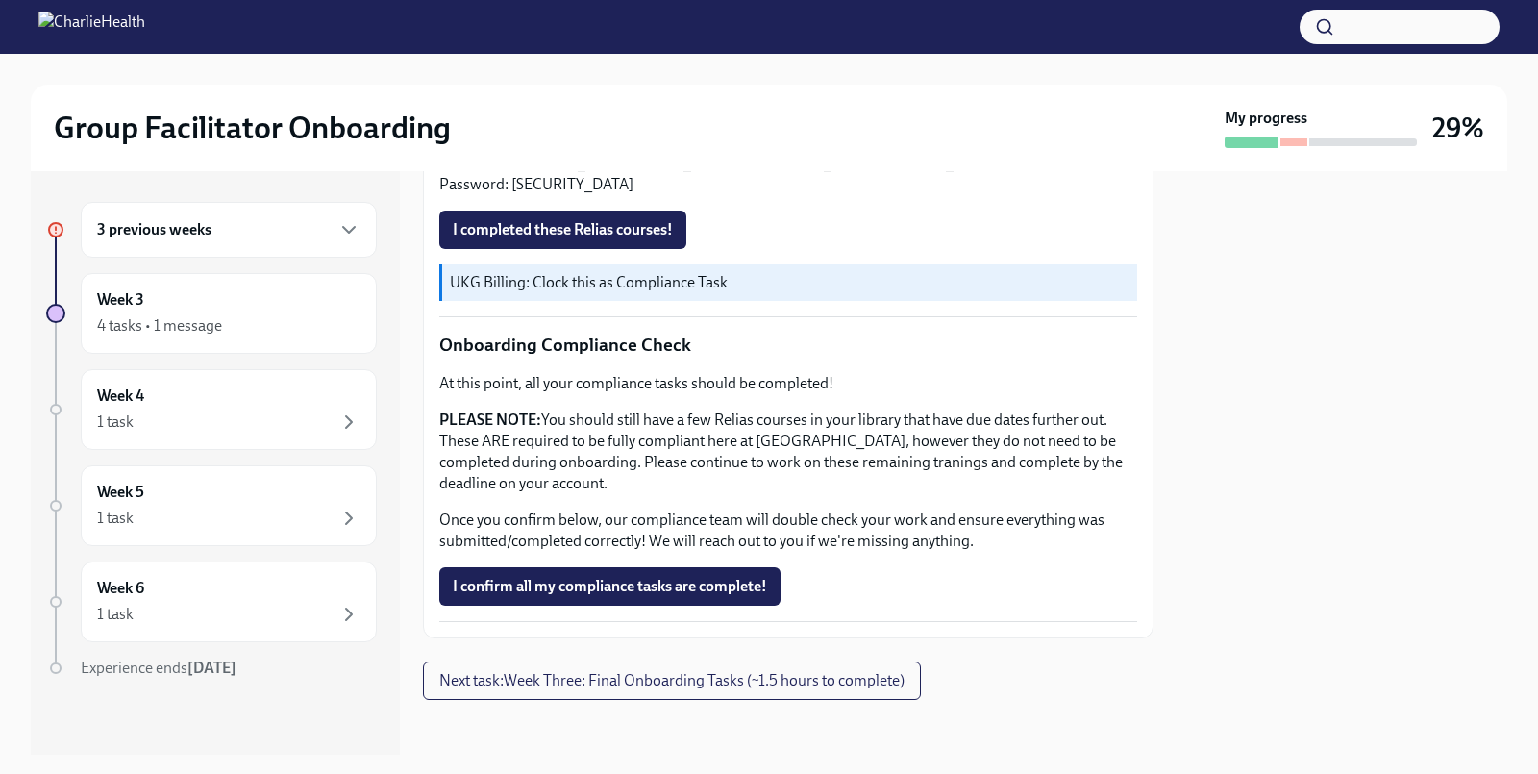
scroll to position [1092, 0]
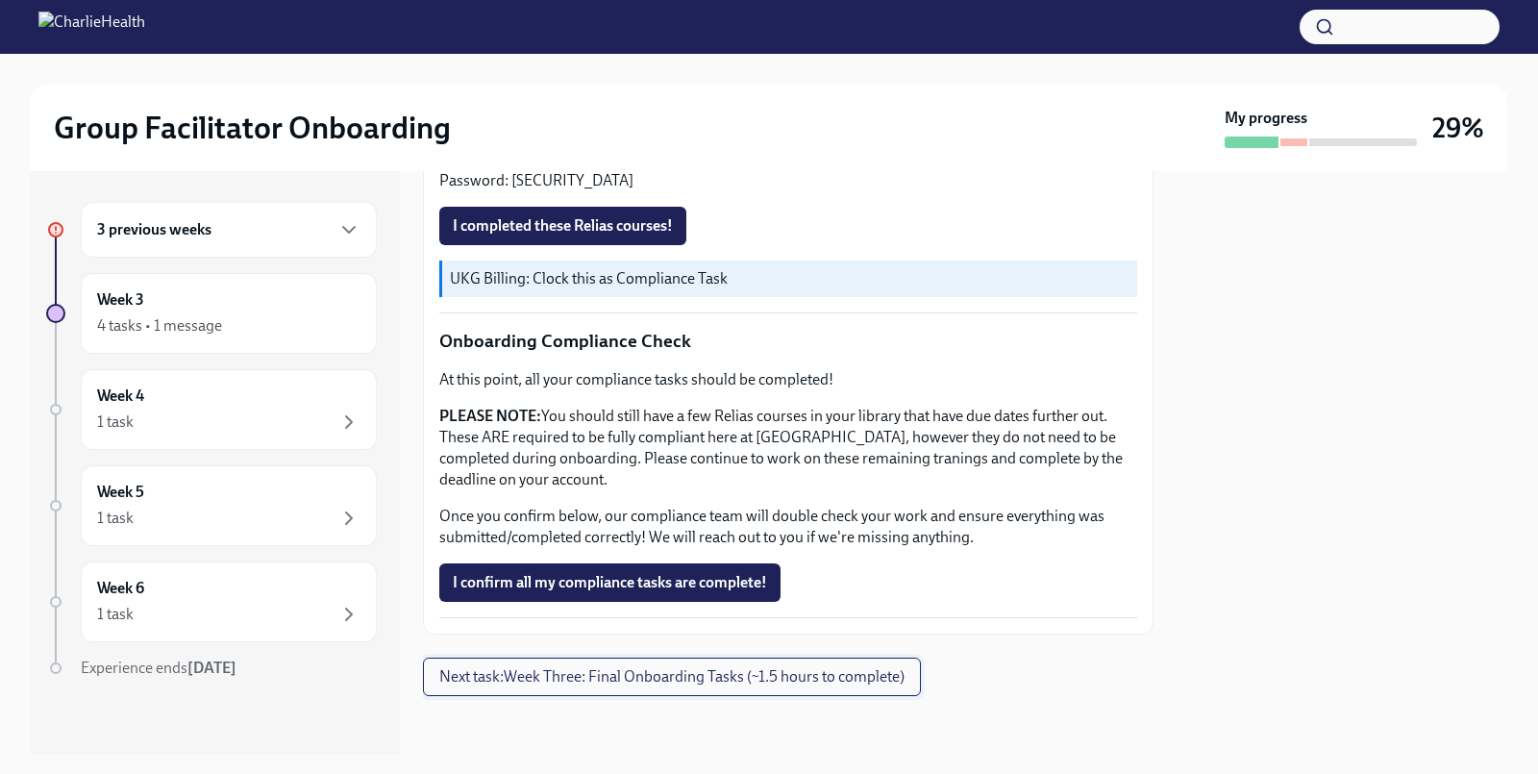
click at [739, 677] on span "Next task : Week Three: Final Onboarding Tasks (~1.5 hours to complete)" at bounding box center [671, 676] width 465 height 19
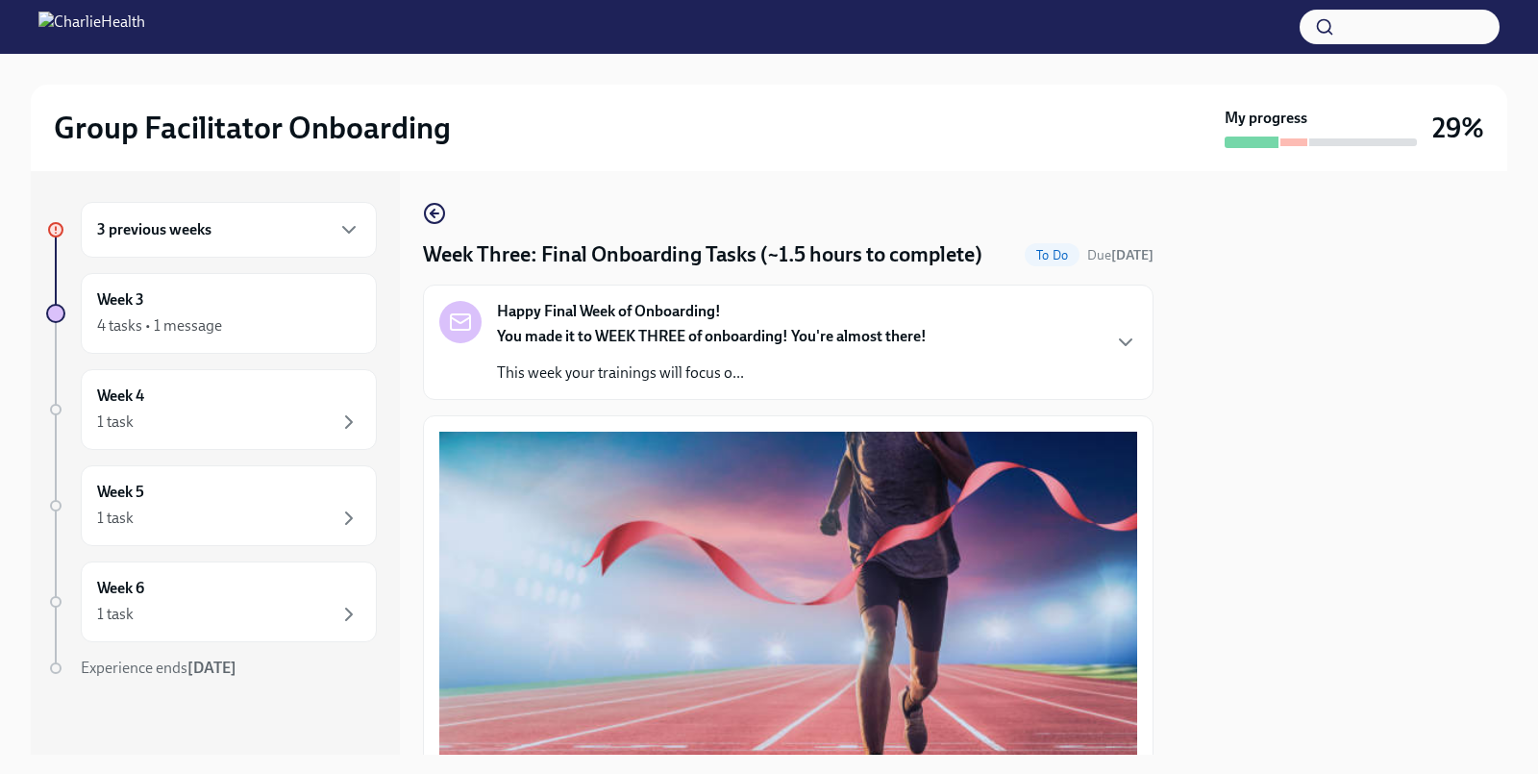
click at [278, 222] on div "3 previous weeks" at bounding box center [228, 229] width 263 height 23
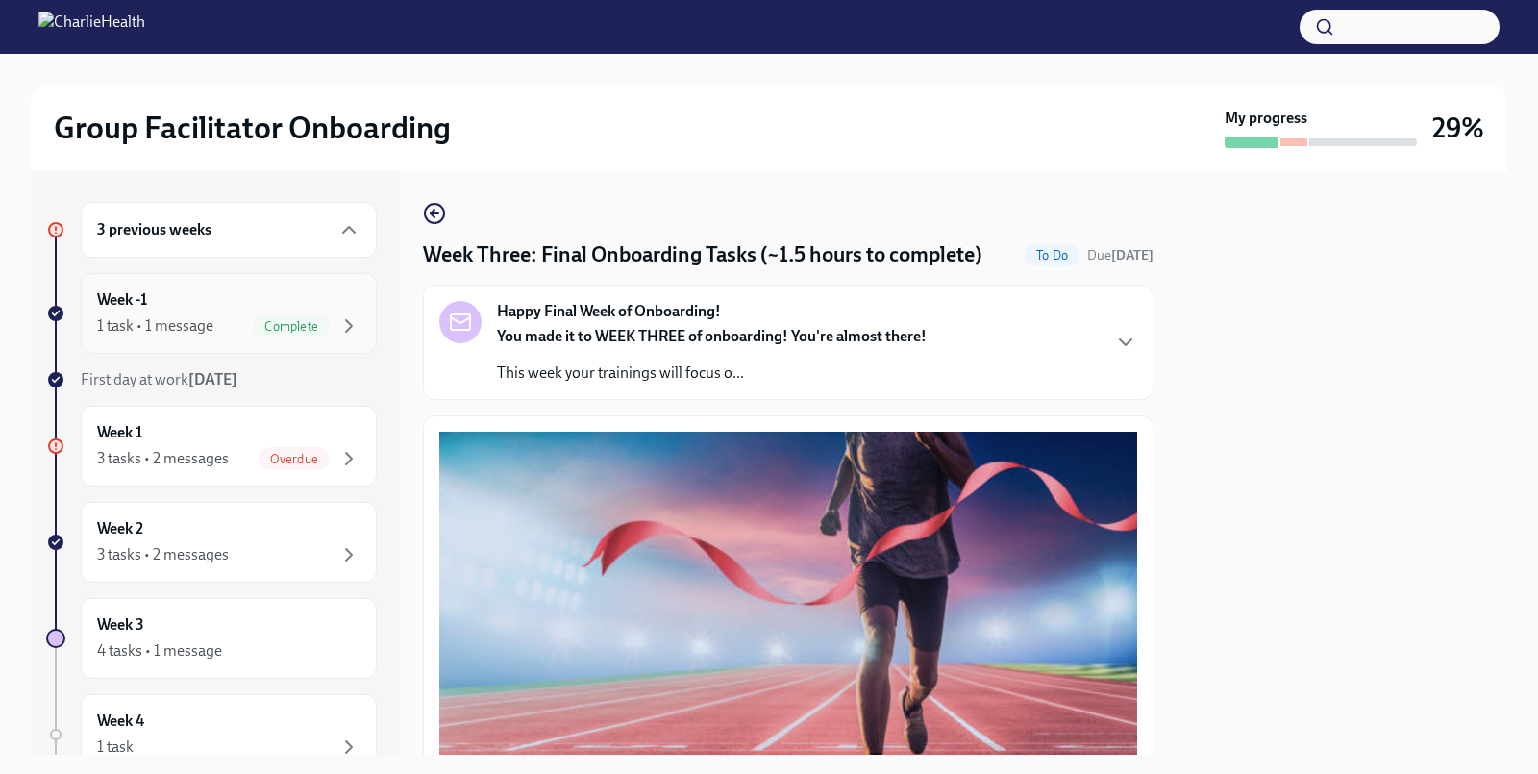
click at [260, 298] on div "Week -1 1 task • 1 message Complete" at bounding box center [228, 313] width 263 height 48
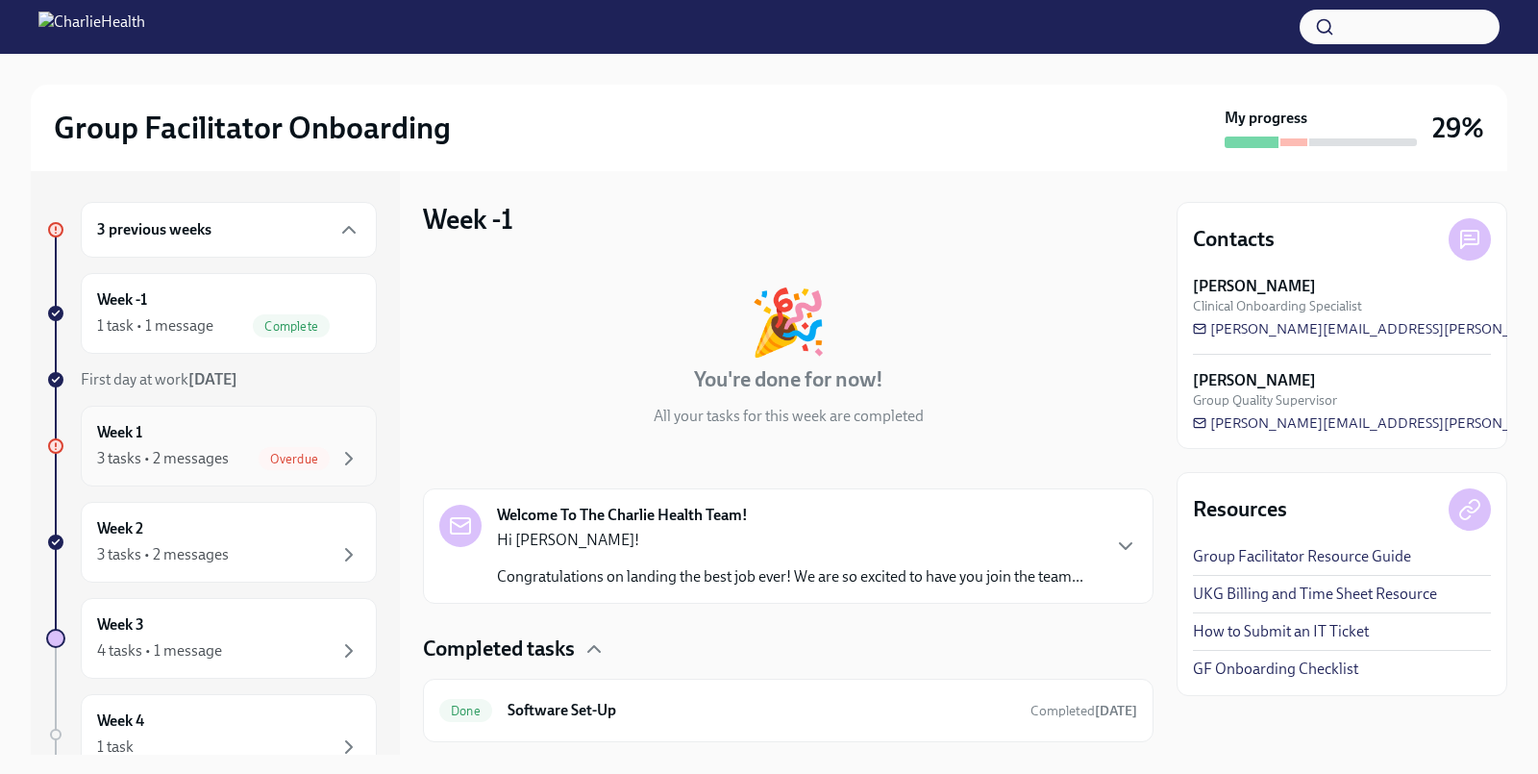
click at [263, 433] on div "Week 1 3 tasks • 2 messages Overdue" at bounding box center [228, 446] width 263 height 48
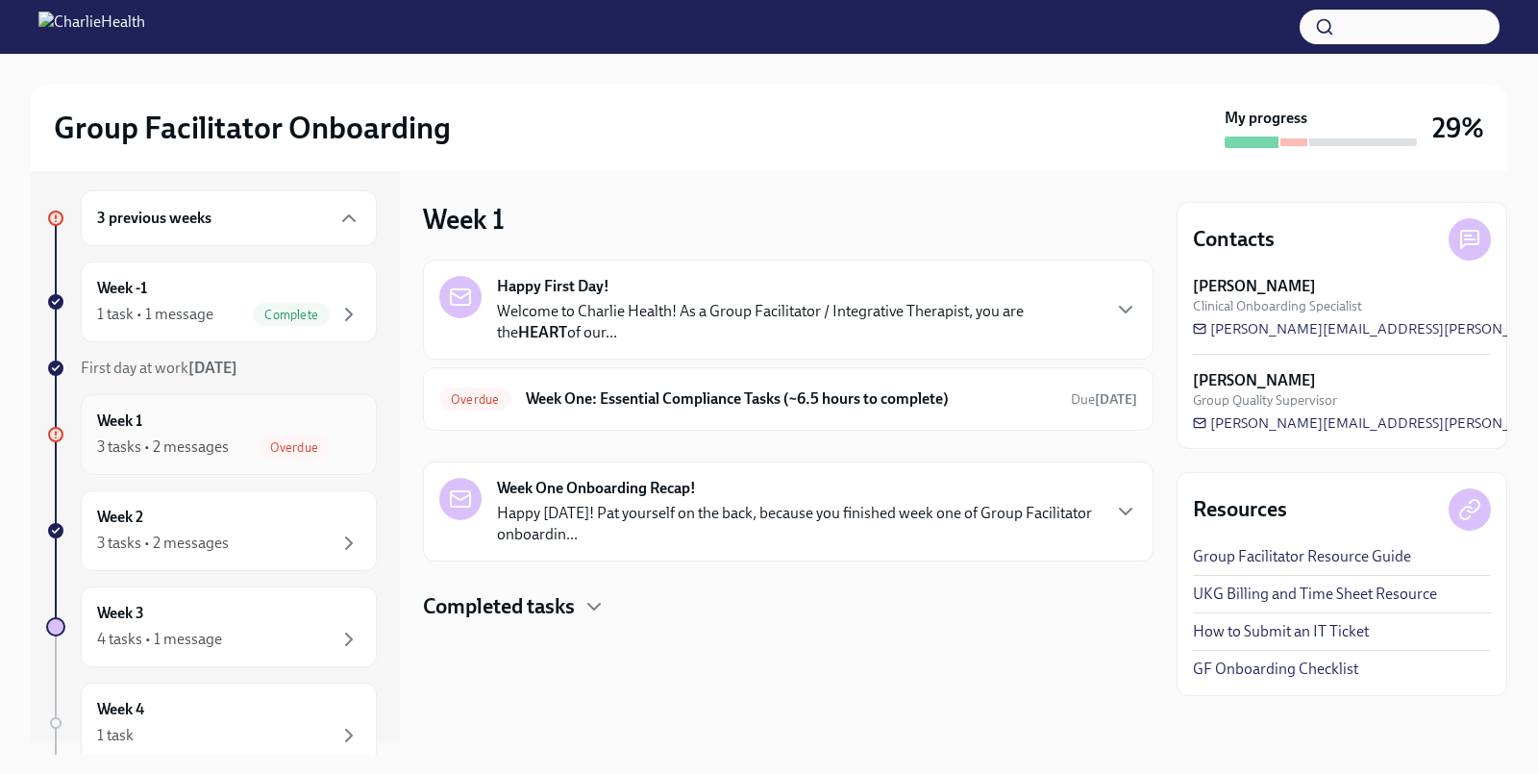
scroll to position [12, 0]
click at [601, 406] on h6 "Week One: Essential Compliance Tasks (~6.5 hours to complete)" at bounding box center [791, 398] width 530 height 21
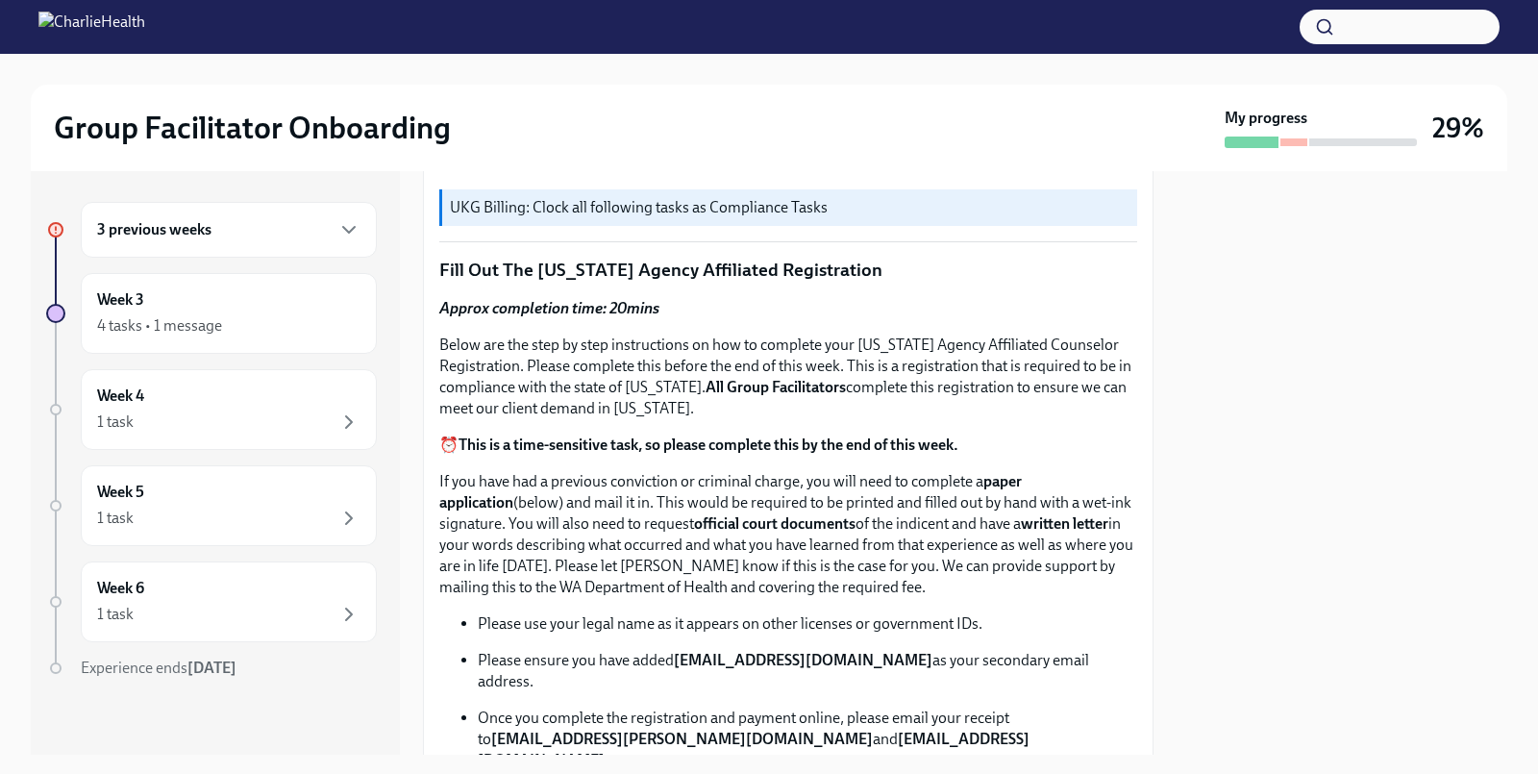
scroll to position [732, 0]
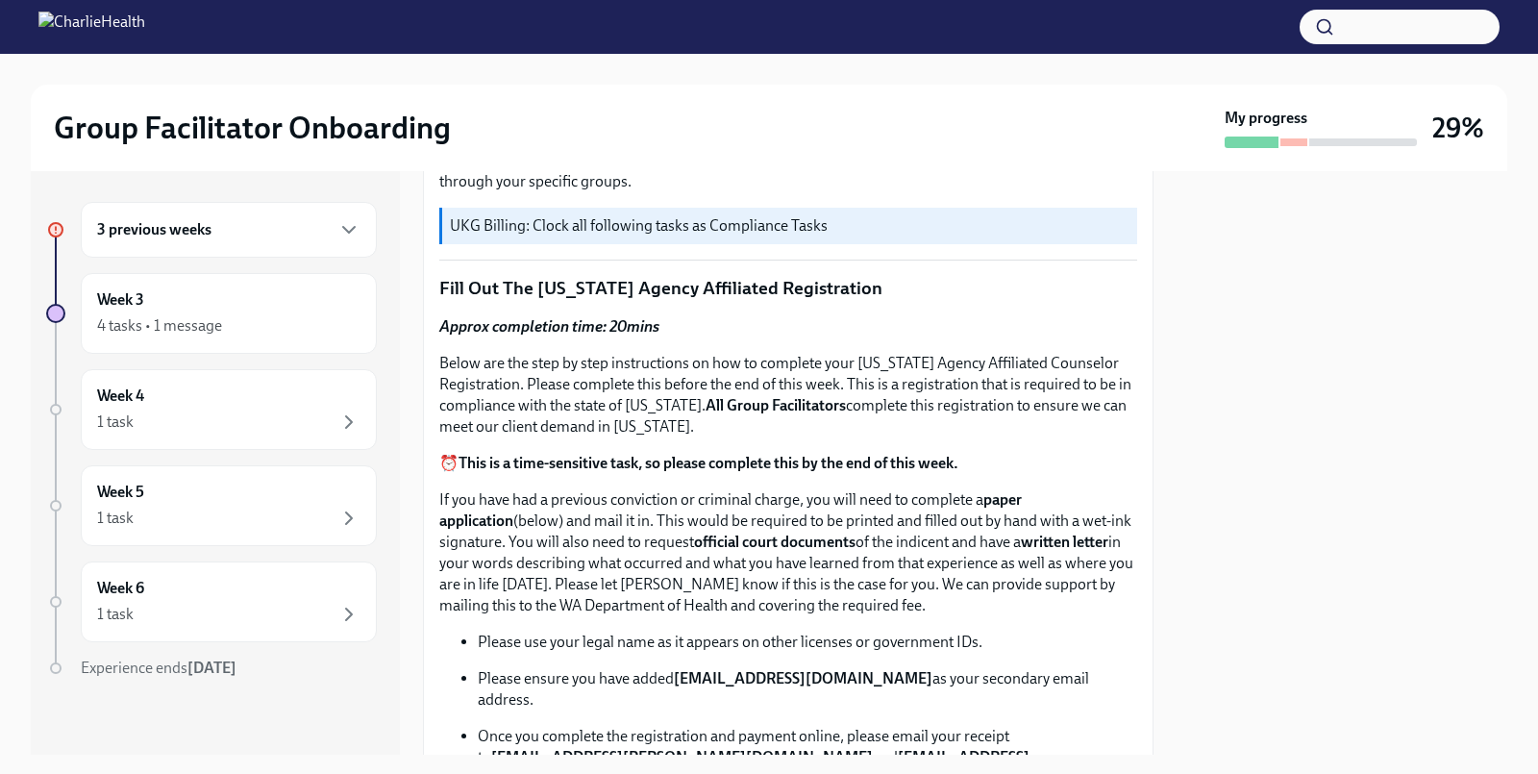
click at [441, 283] on p "Fill Out The Washington Agency Affiliated Registration" at bounding box center [788, 288] width 698 height 25
drag, startPoint x: 441, startPoint y: 283, endPoint x: 892, endPoint y: 285, distance: 450.8
click at [892, 285] on p "Fill Out The Washington Agency Affiliated Registration" at bounding box center [788, 288] width 698 height 25
copy p "Fill Out The Washington Agency Affiliated Registration"
click at [186, 329] on div "4 tasks • 1 message" at bounding box center [159, 325] width 125 height 21
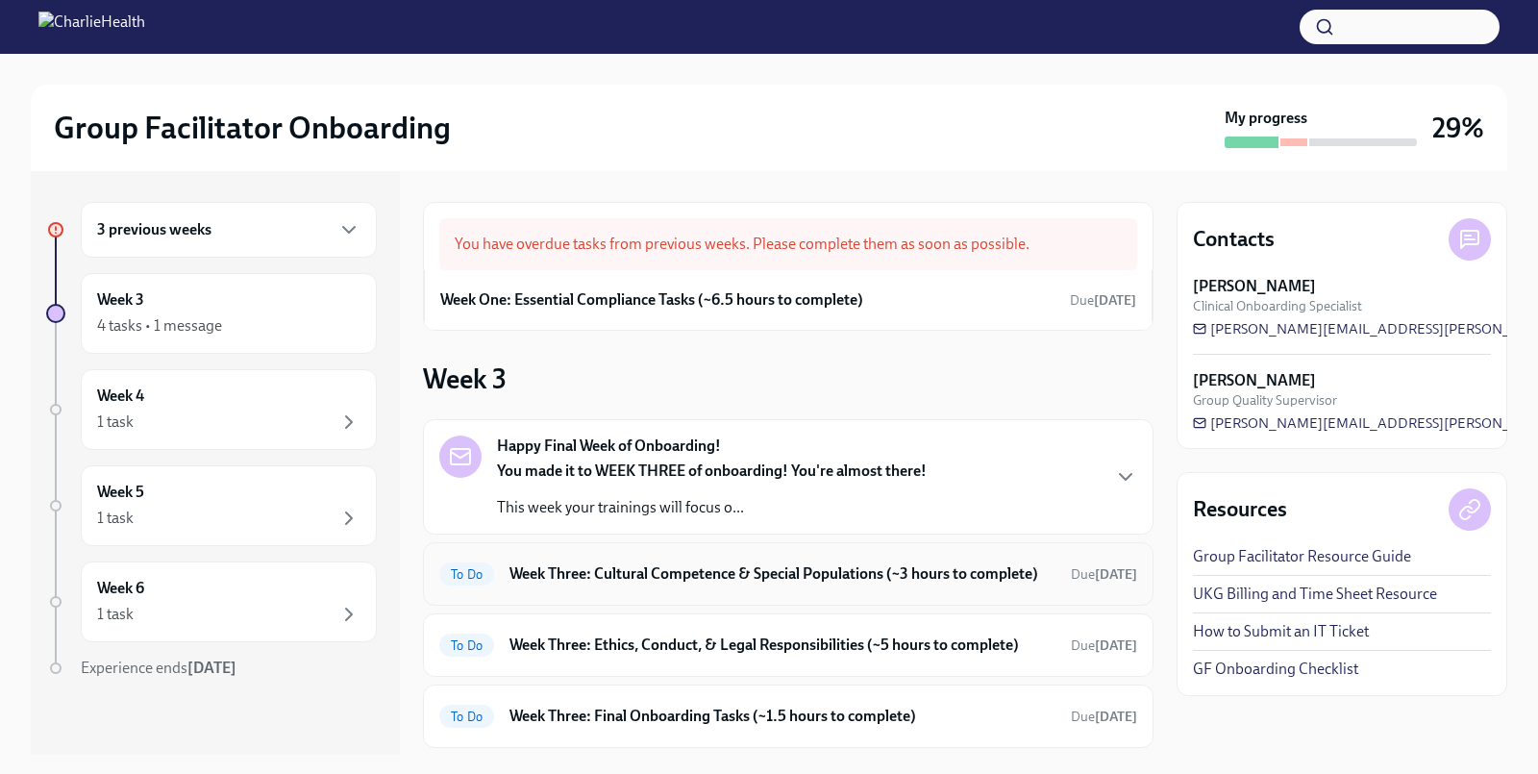
scroll to position [142, 0]
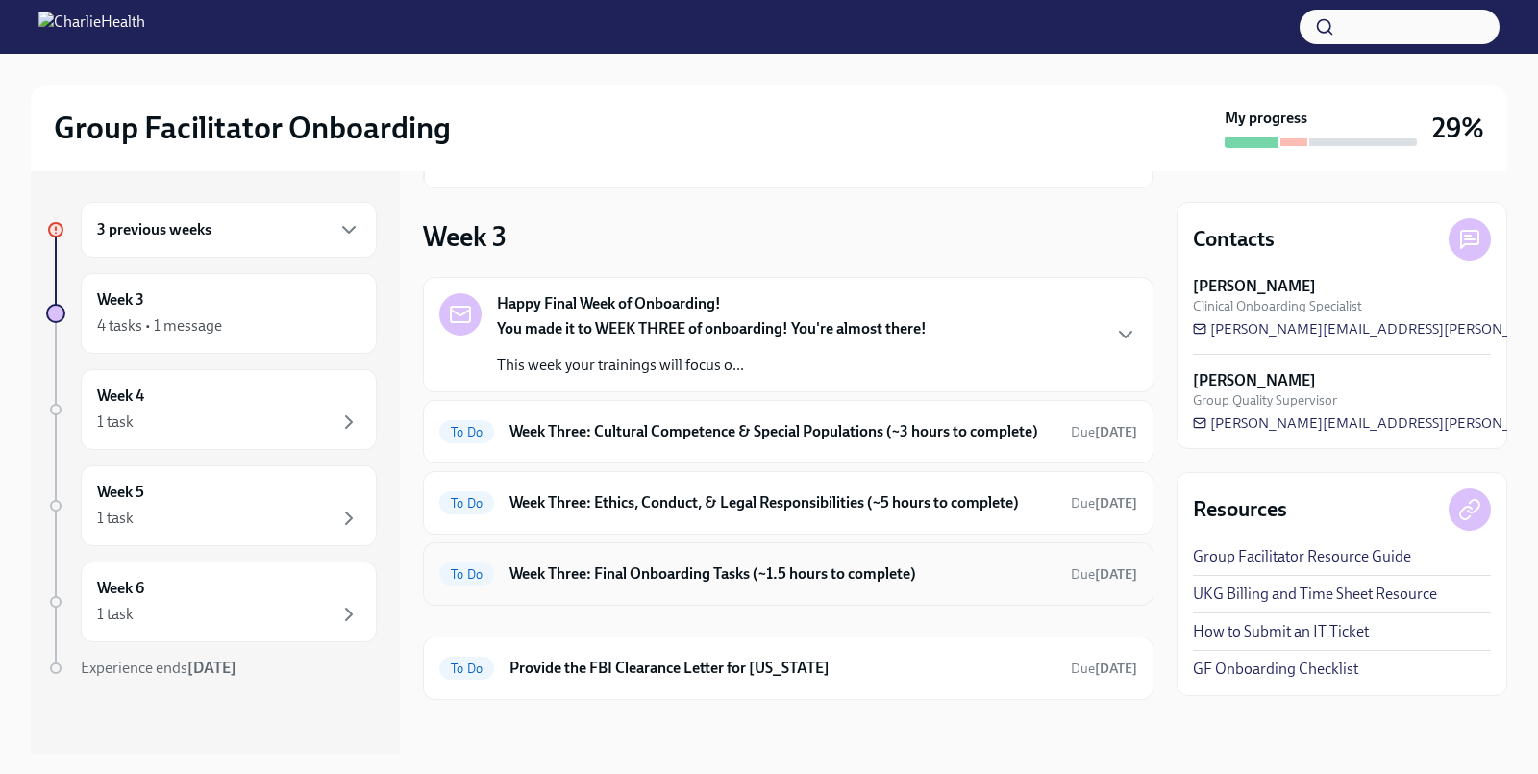
click at [626, 573] on h6 "Week Three: Final Onboarding Tasks (~1.5 hours to complete)" at bounding box center [782, 573] width 546 height 21
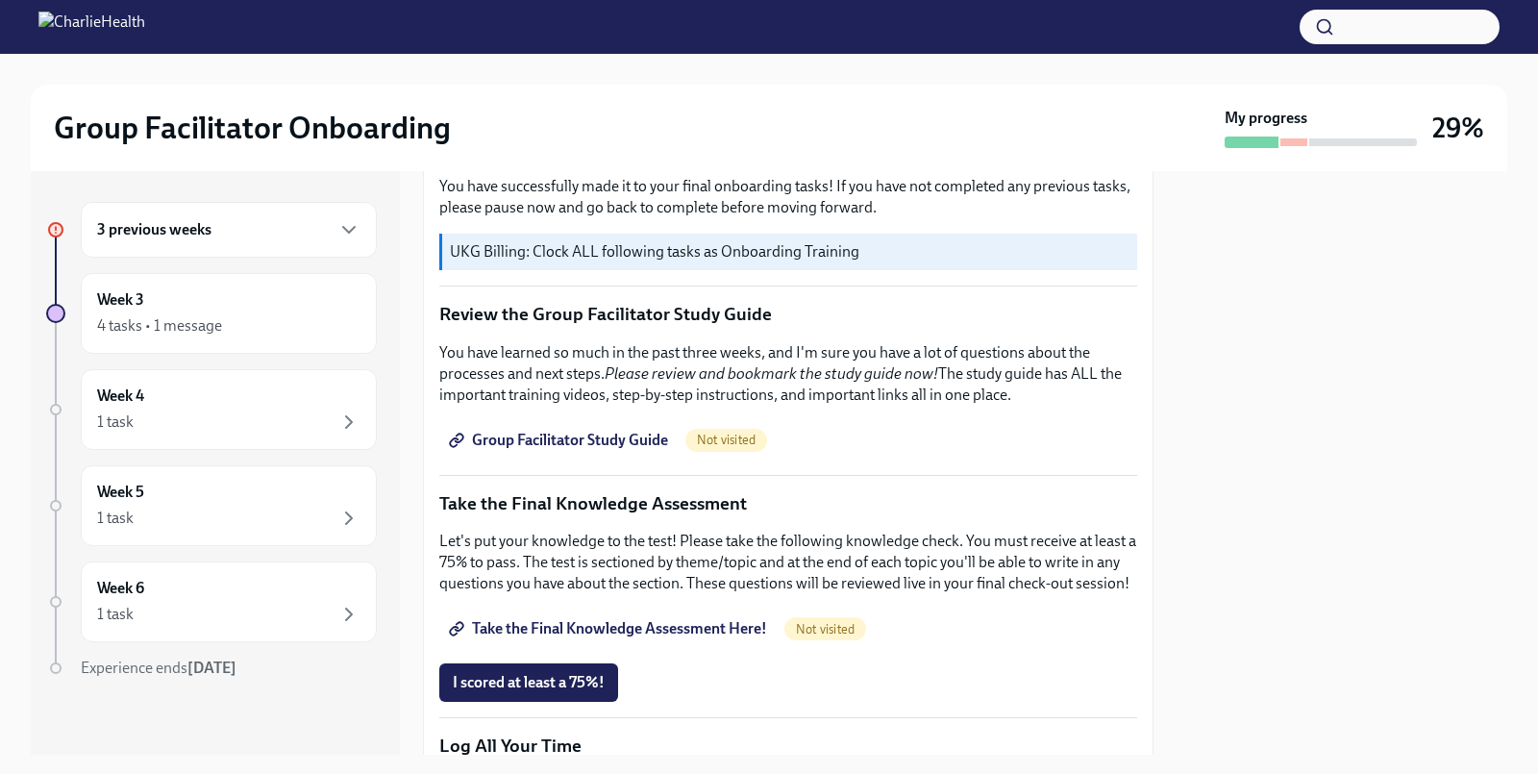
scroll to position [738, 0]
click at [444, 315] on p "Review the Group Facilitator Study Guide" at bounding box center [788, 312] width 698 height 25
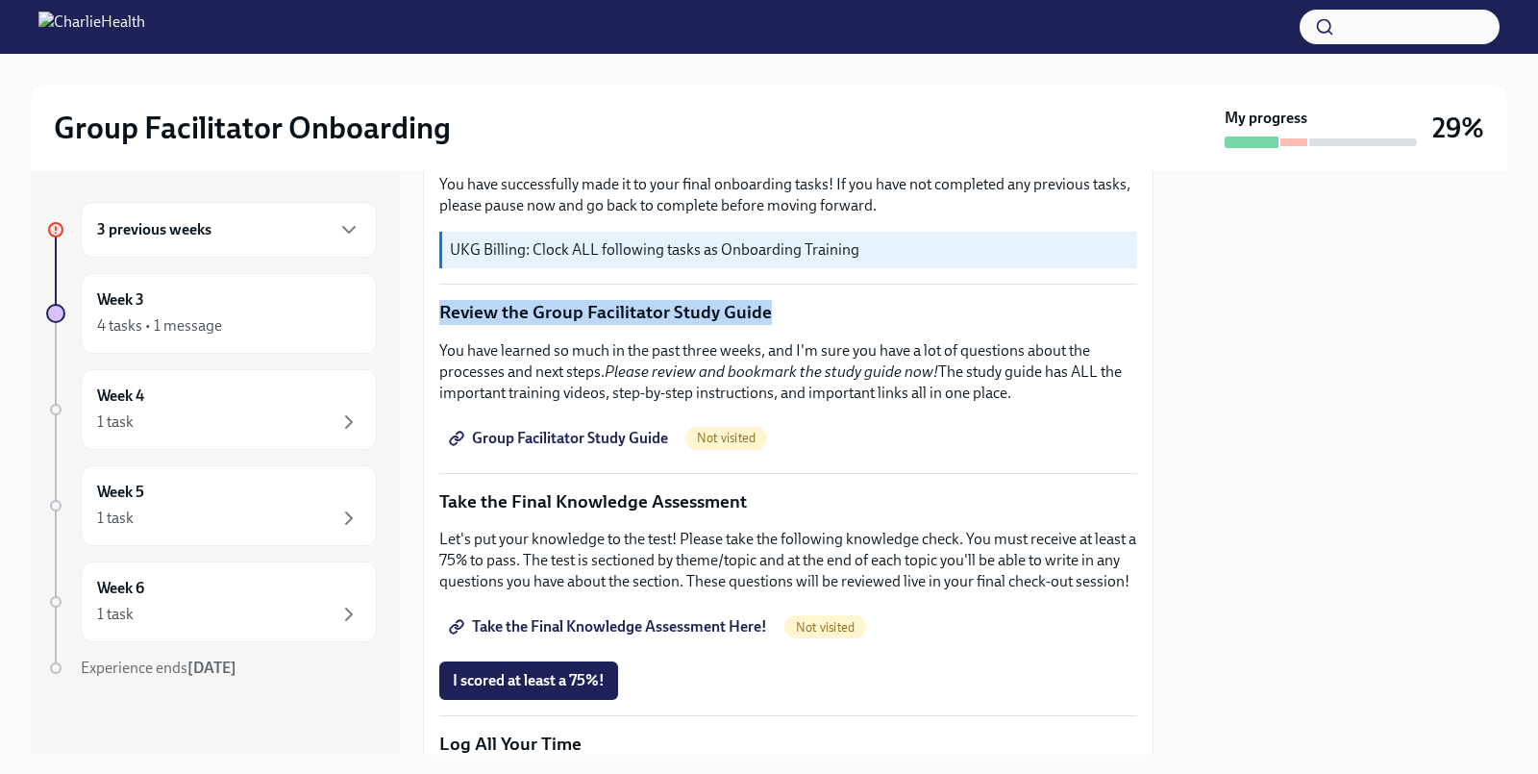
drag, startPoint x: 442, startPoint y: 311, endPoint x: 769, endPoint y: 318, distance: 326.9
click at [769, 318] on p "Review the Group Facilitator Study Guide" at bounding box center [788, 312] width 698 height 25
copy p "Review the Group Facilitator Study Guide"
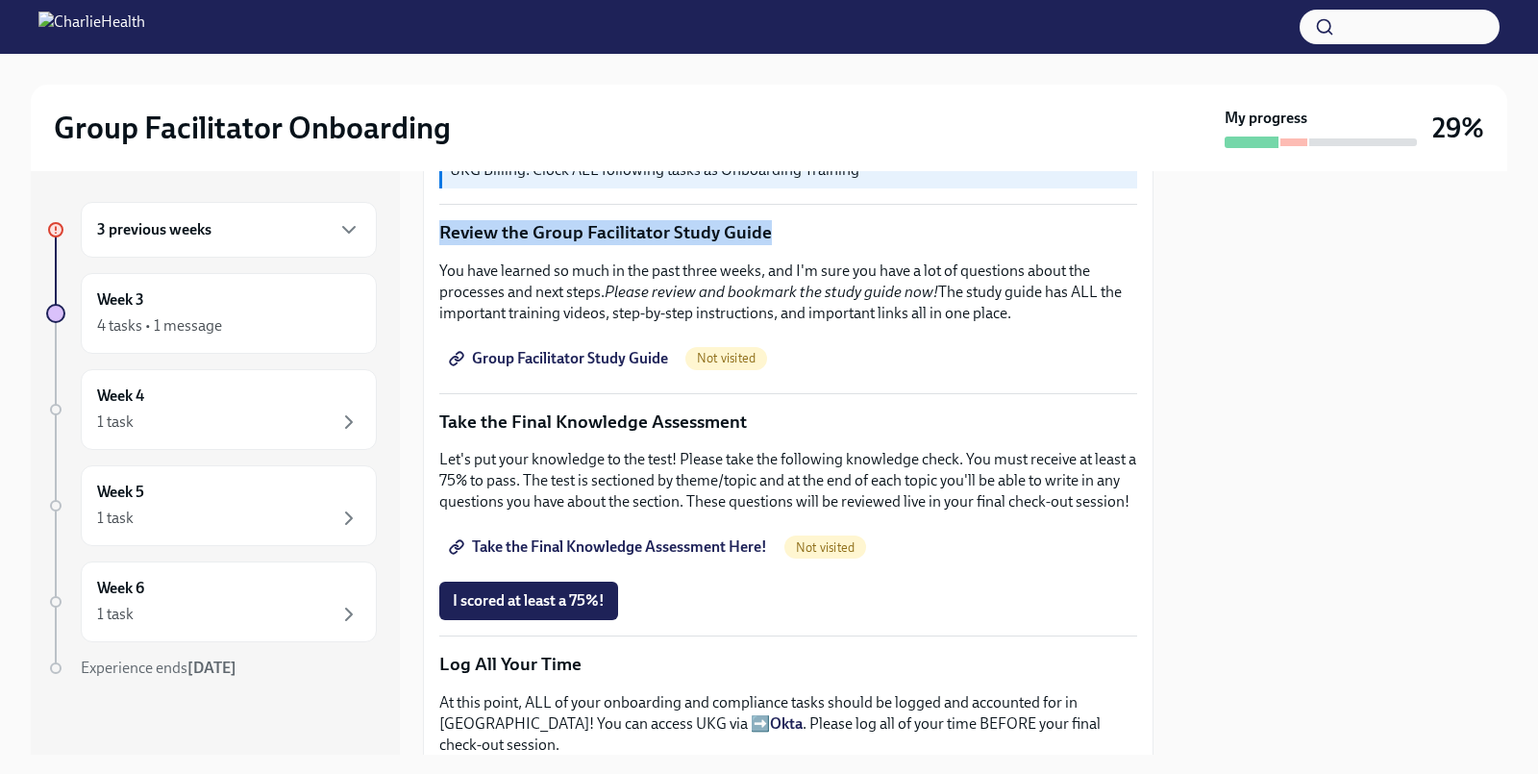
scroll to position [819, 0]
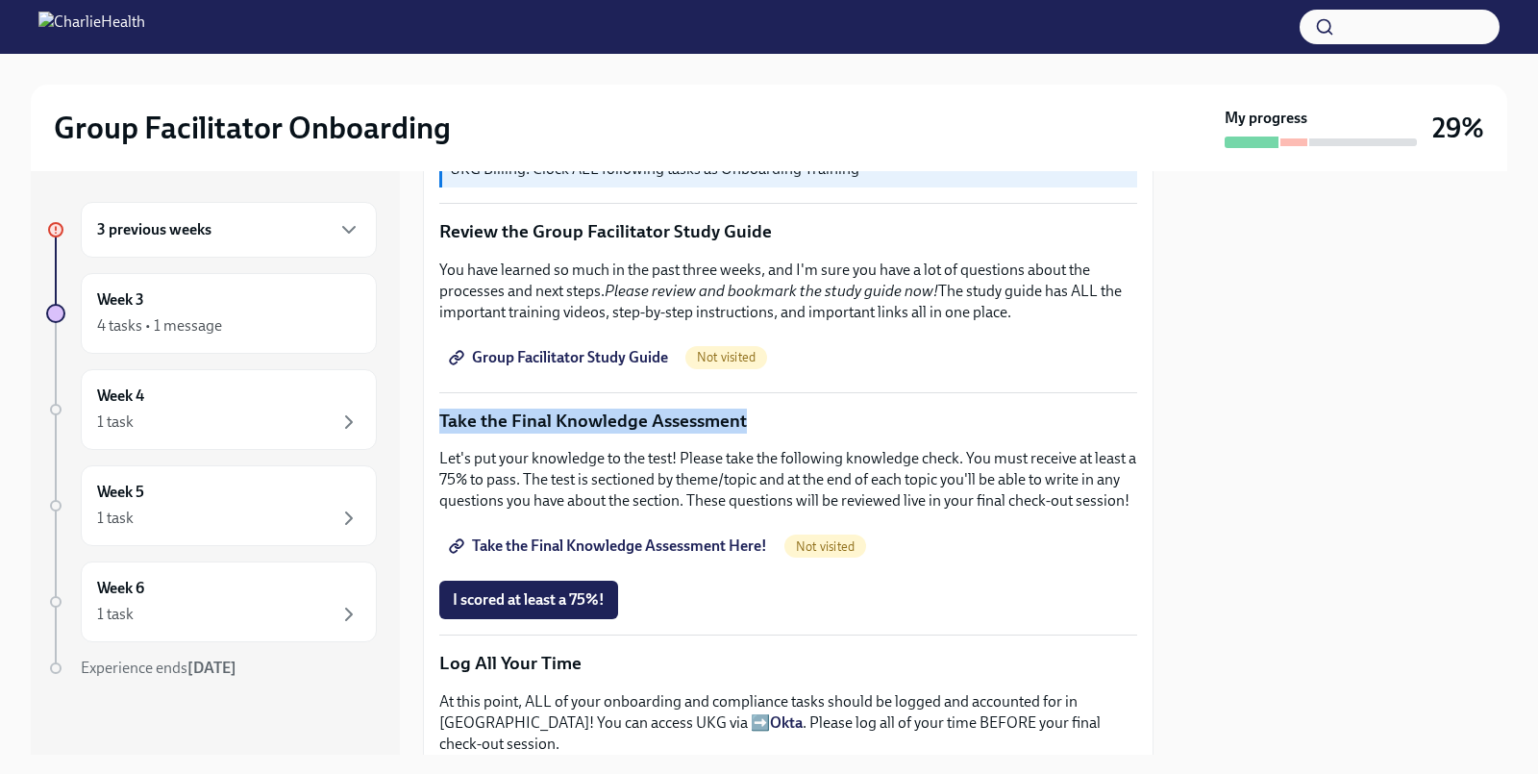
drag, startPoint x: 442, startPoint y: 421, endPoint x: 749, endPoint y: 422, distance: 306.6
click at [749, 422] on p "Take the Final Knowledge Assessment" at bounding box center [788, 421] width 698 height 25
copy p "Take the Final Knowledge Assessment"
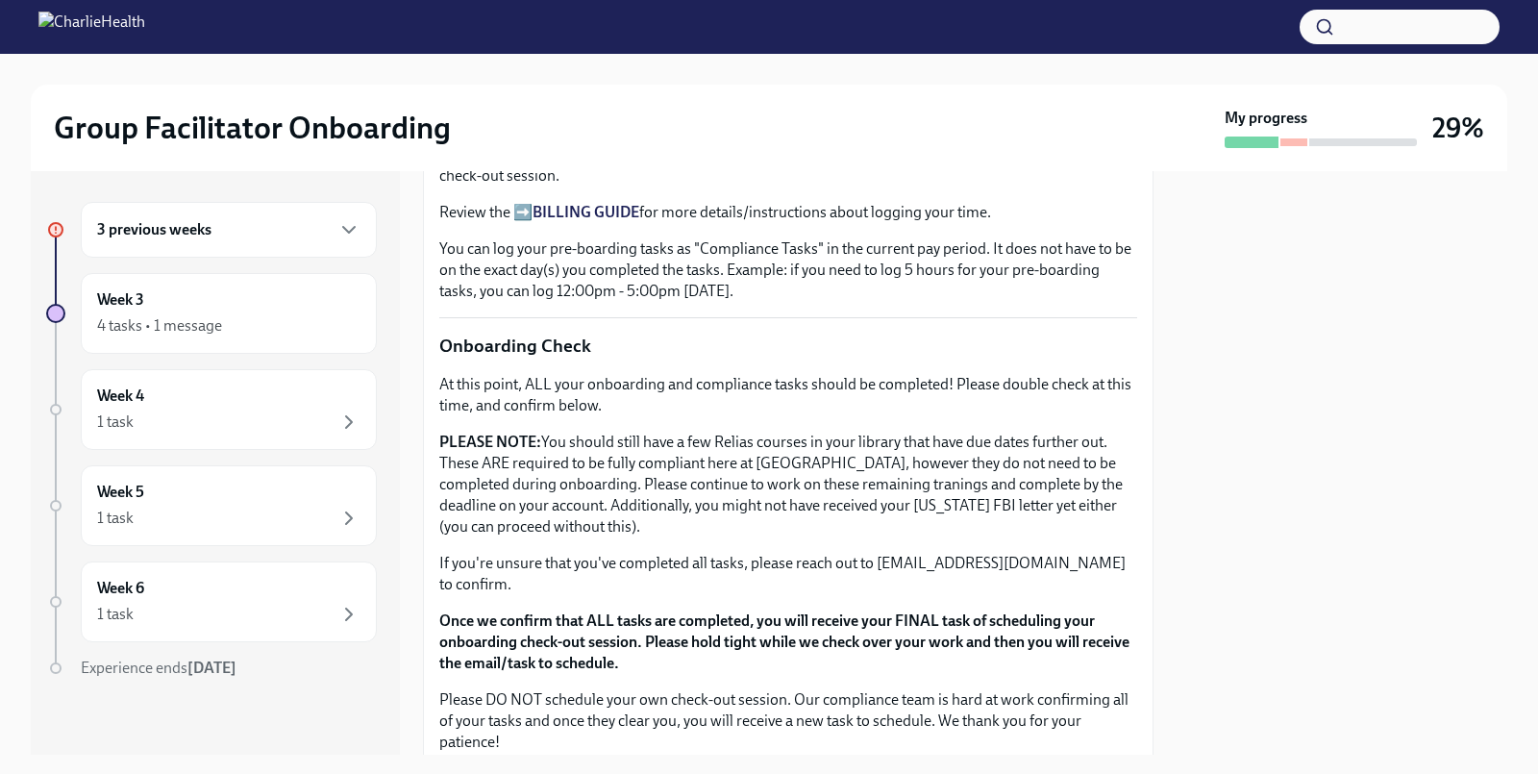
scroll to position [1385, 0]
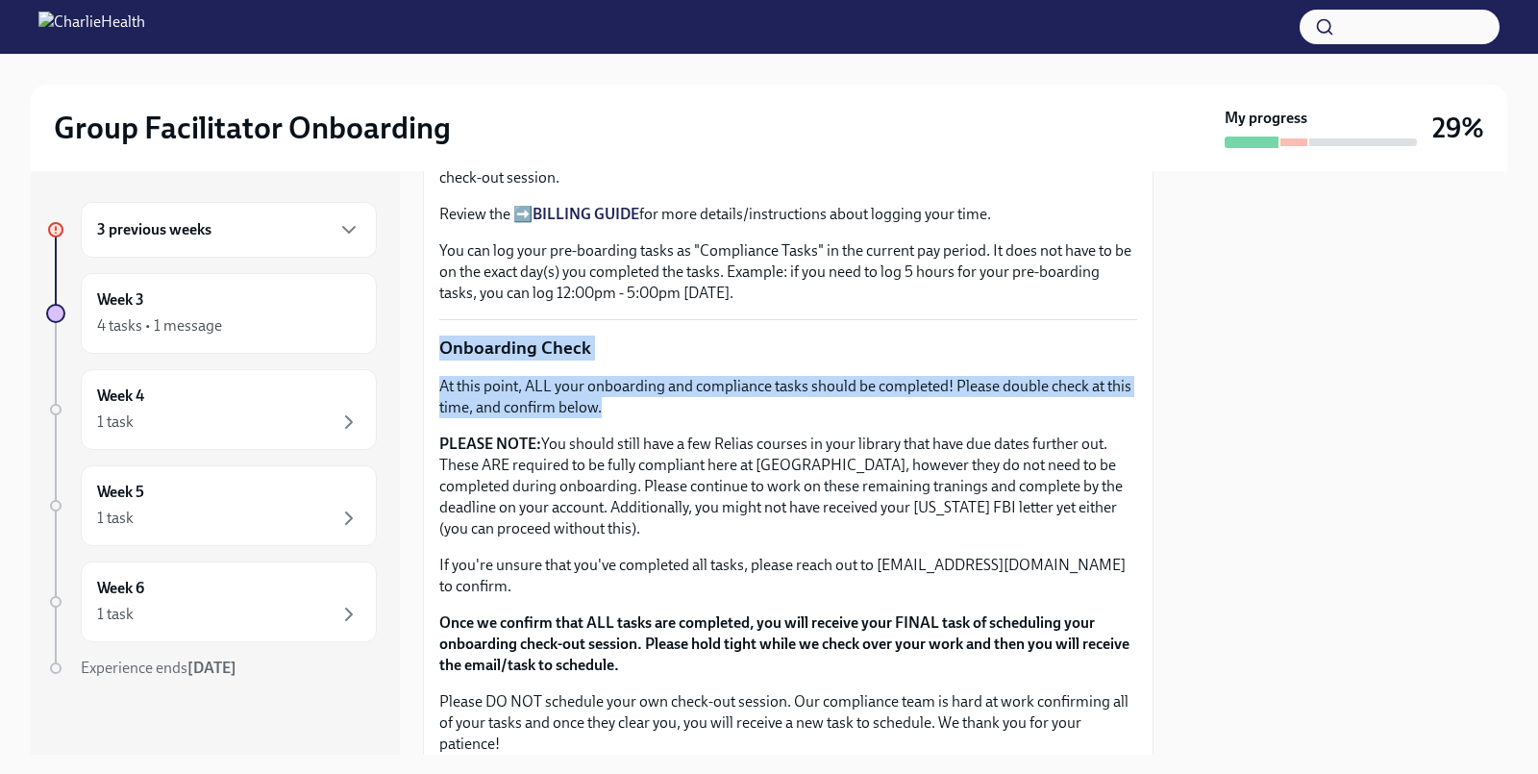
drag, startPoint x: 442, startPoint y: 322, endPoint x: 661, endPoint y: 381, distance: 226.9
copy div "Onboarding Check At this point, ALL your onboarding and compliance tasks should…"
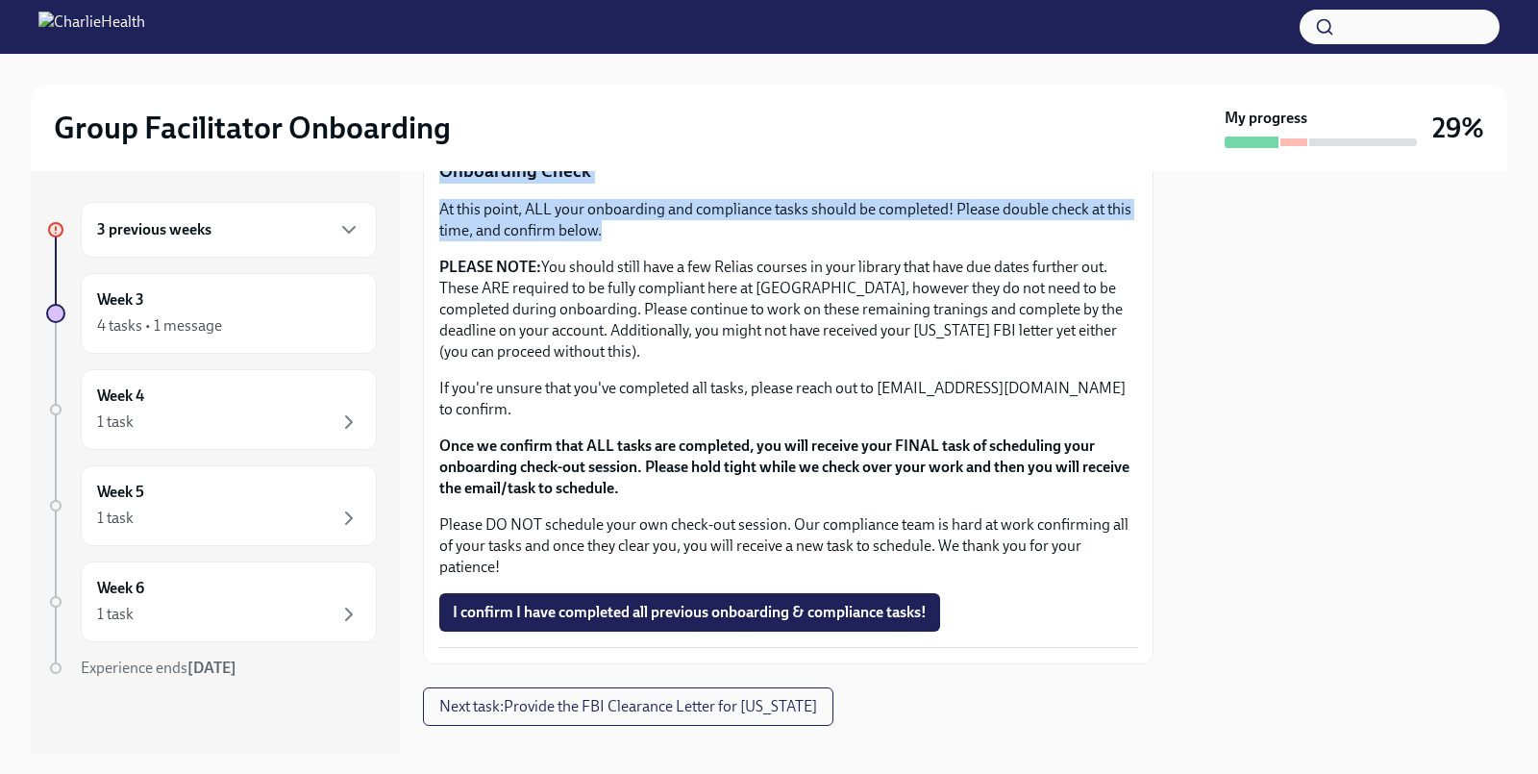
scroll to position [1570, 0]
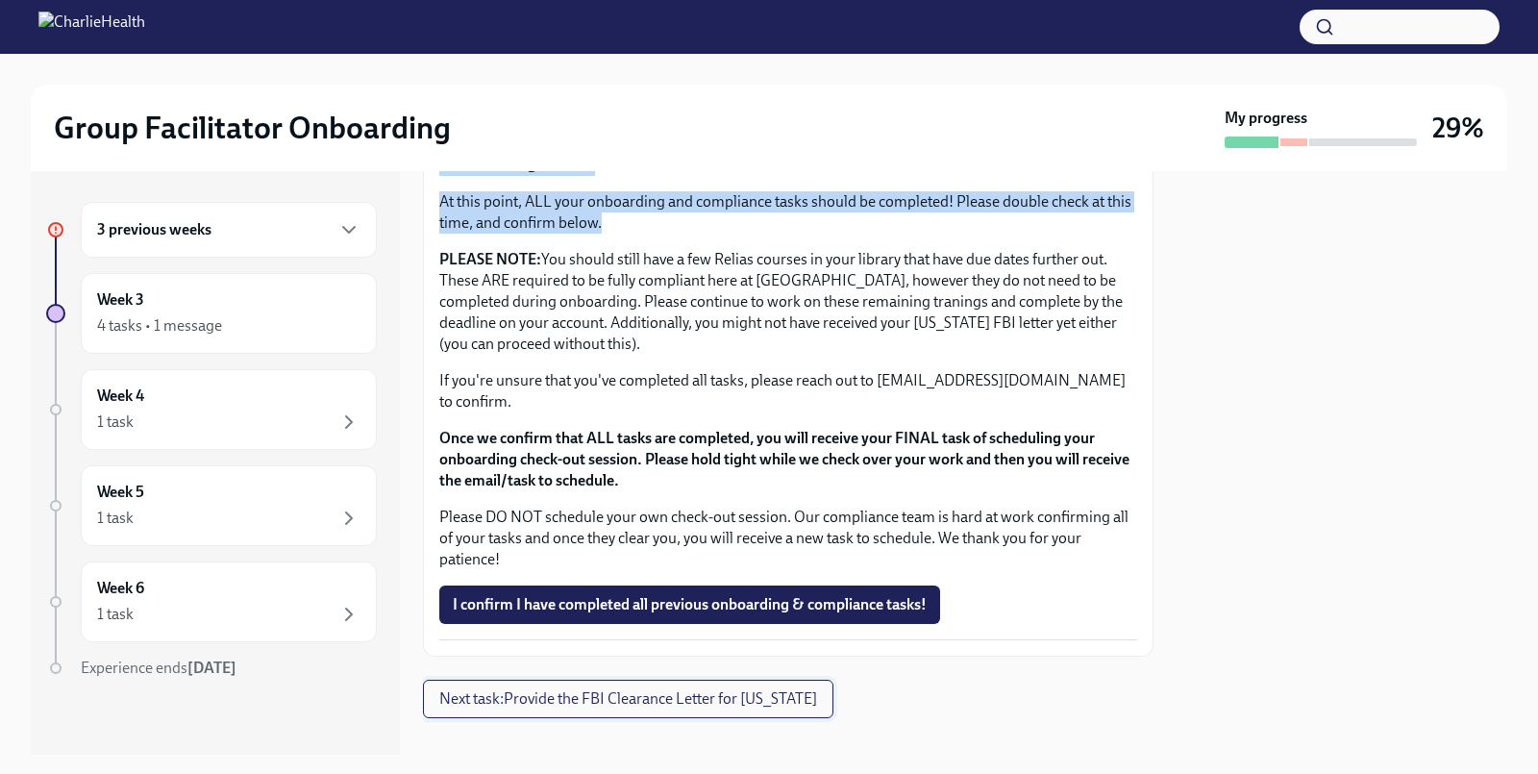
click at [767, 689] on span "Next task : Provide the FBI Clearance Letter for Pennsylvania" at bounding box center [628, 698] width 378 height 19
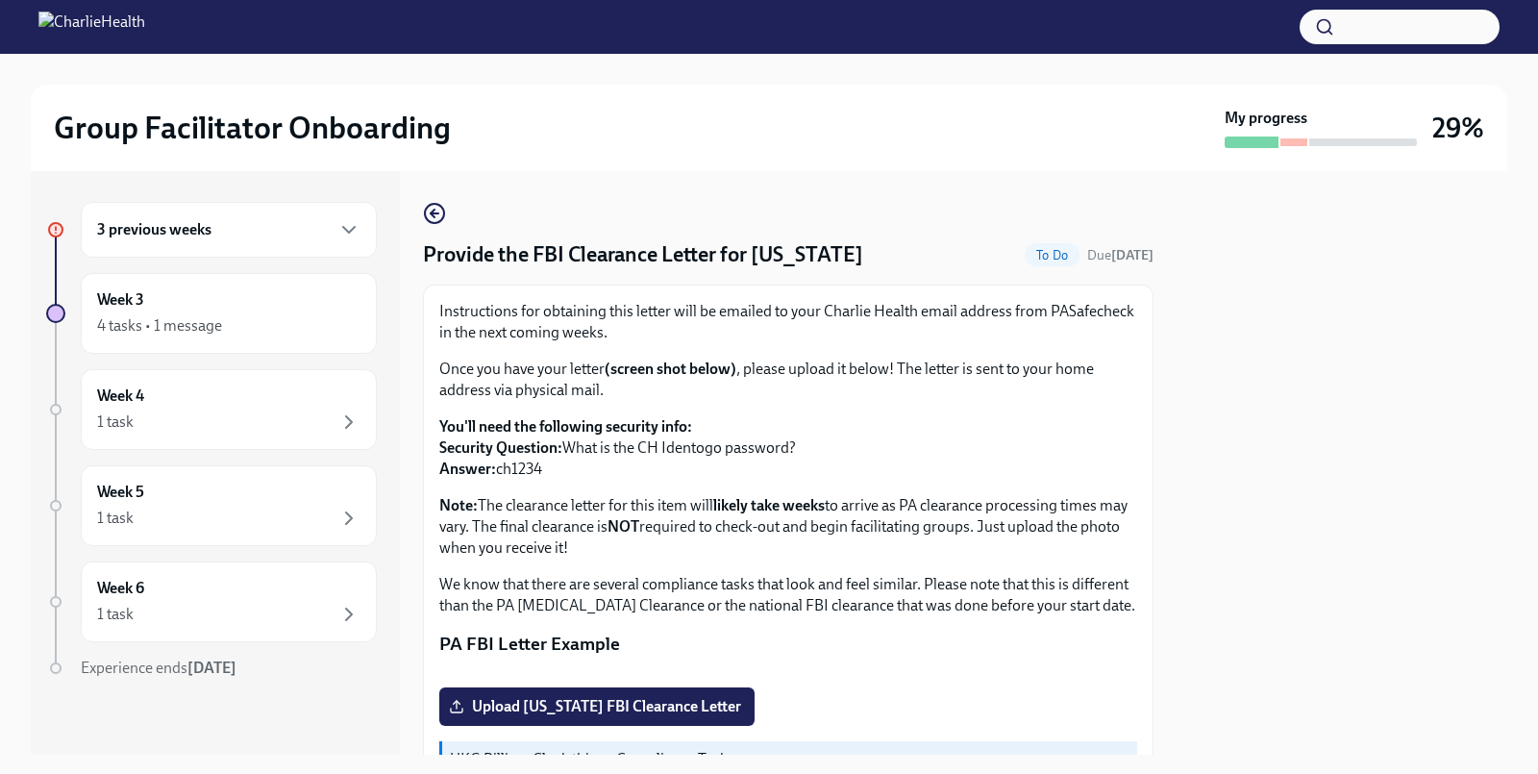
drag, startPoint x: 428, startPoint y: 258, endPoint x: 887, endPoint y: 258, distance: 459.4
click at [887, 258] on div "Provide the FBI Clearance Letter for Pennsylvania To Do Due Sep 23rd" at bounding box center [788, 254] width 730 height 29
copy h4 "Provide the FBI Clearance Letter for [US_STATE]"
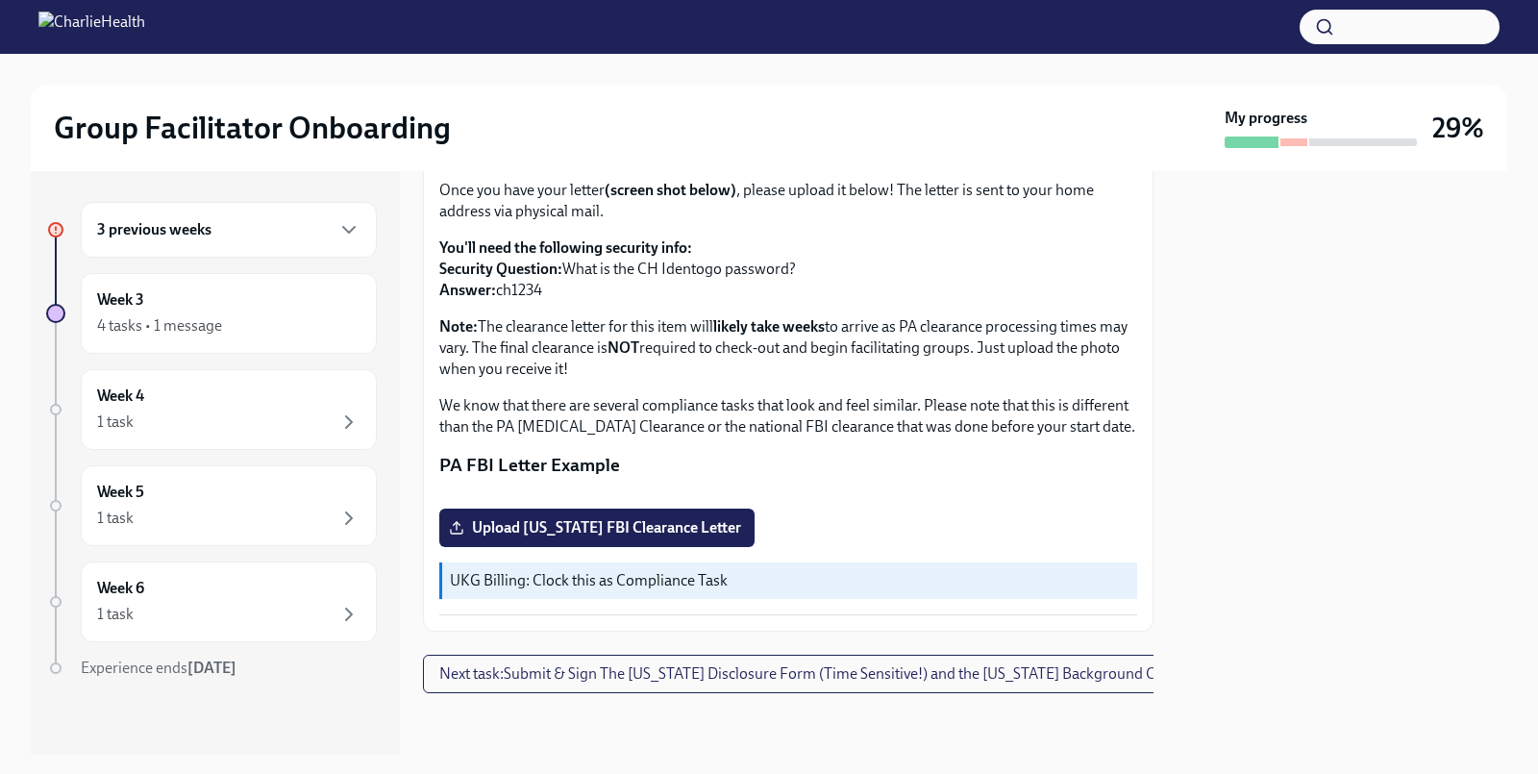
scroll to position [409, 0]
click at [764, 681] on span "Next task : Submit & Sign The Utah Disclosure Form (Time Sensitive!) and the Lo…" at bounding box center [812, 673] width 747 height 19
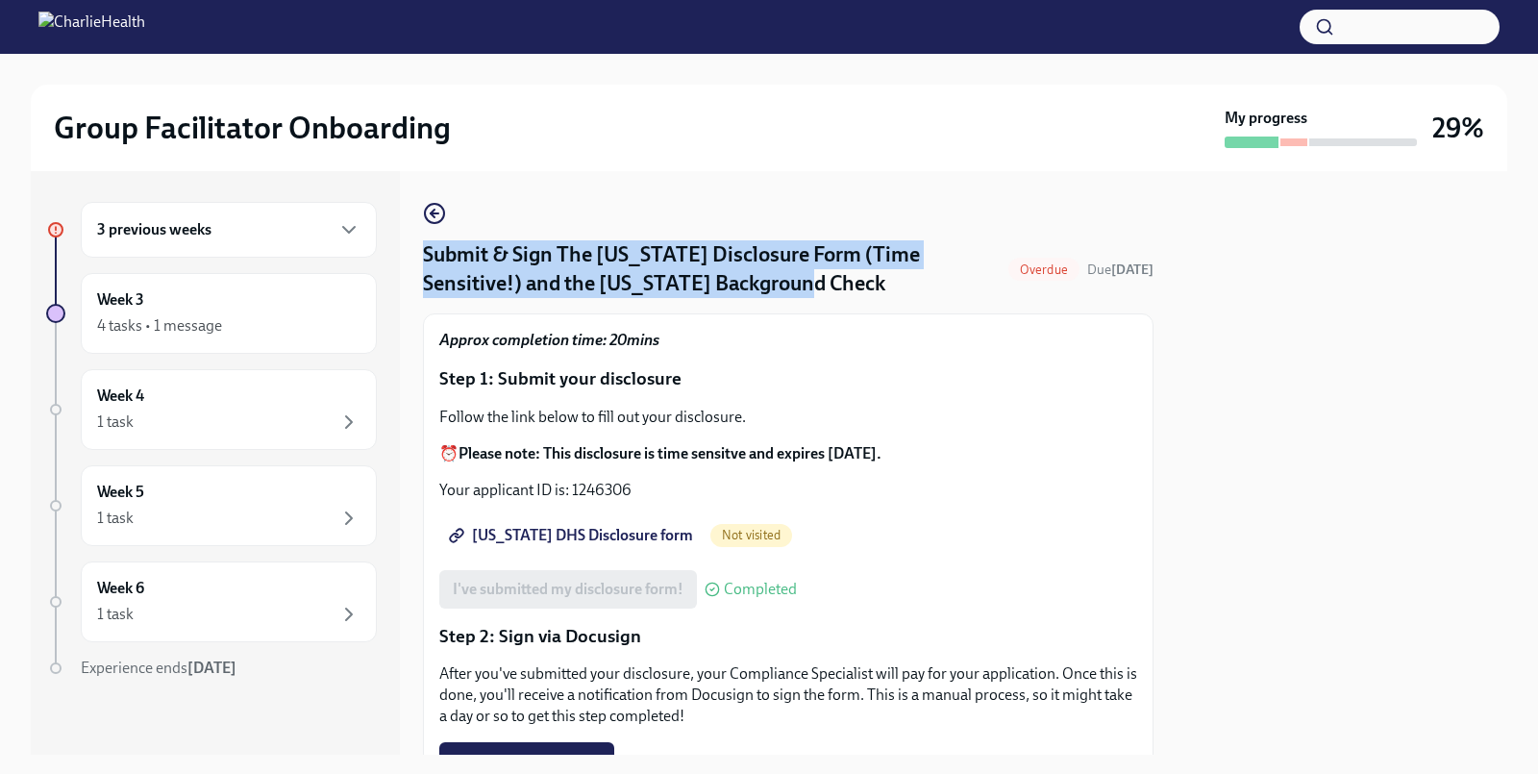
drag, startPoint x: 426, startPoint y: 253, endPoint x: 803, endPoint y: 291, distance: 378.7
click at [803, 291] on h4 "Submit & Sign The Utah Disclosure Form (Time Sensitive!) and the Louisiana Back…" at bounding box center [712, 269] width 578 height 58
copy h4 "Submit & Sign The Utah Disclosure Form (Time Sensitive!) and the Louisiana Back…"
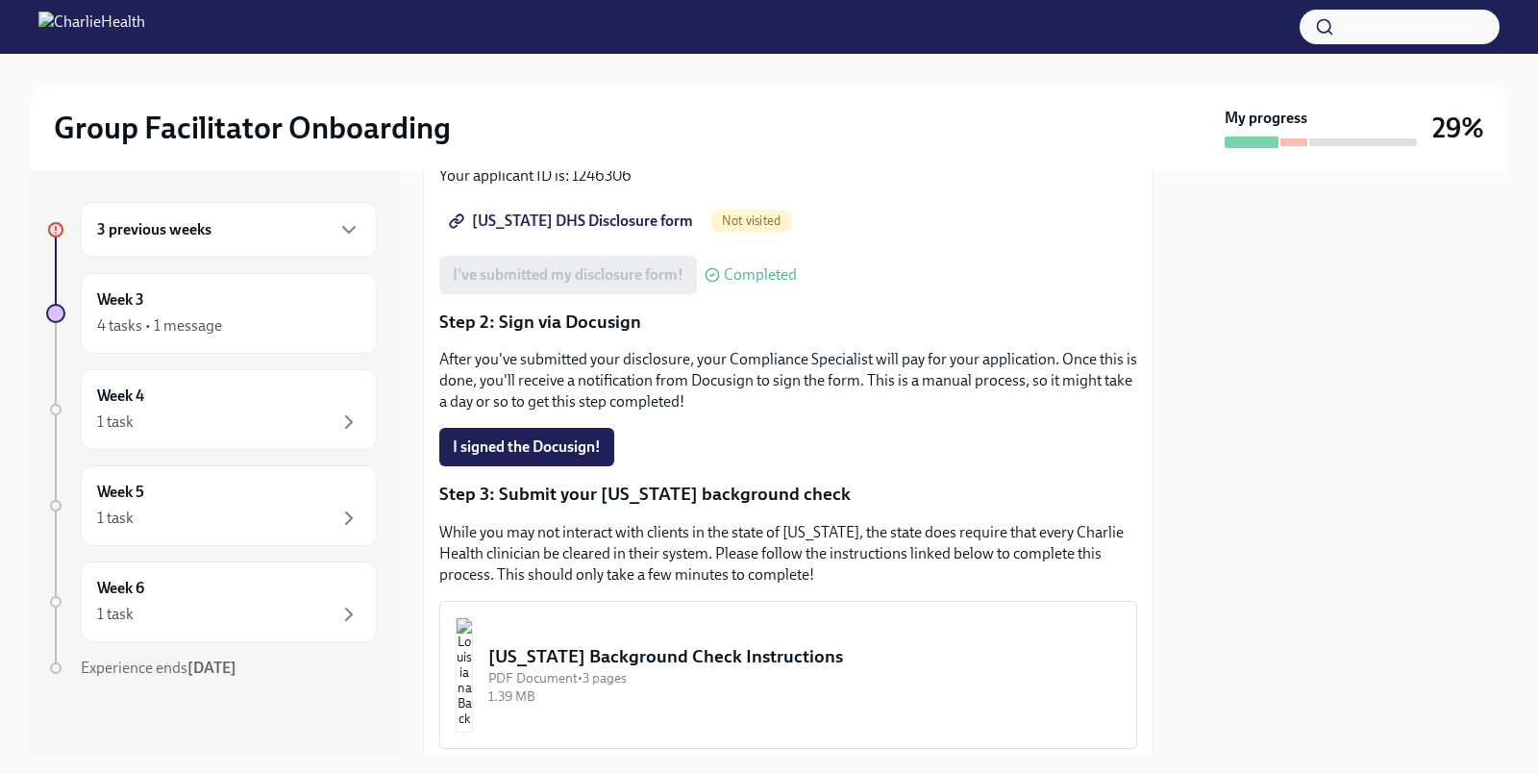
scroll to position [506, 0]
